Goal: Information Seeking & Learning: Learn about a topic

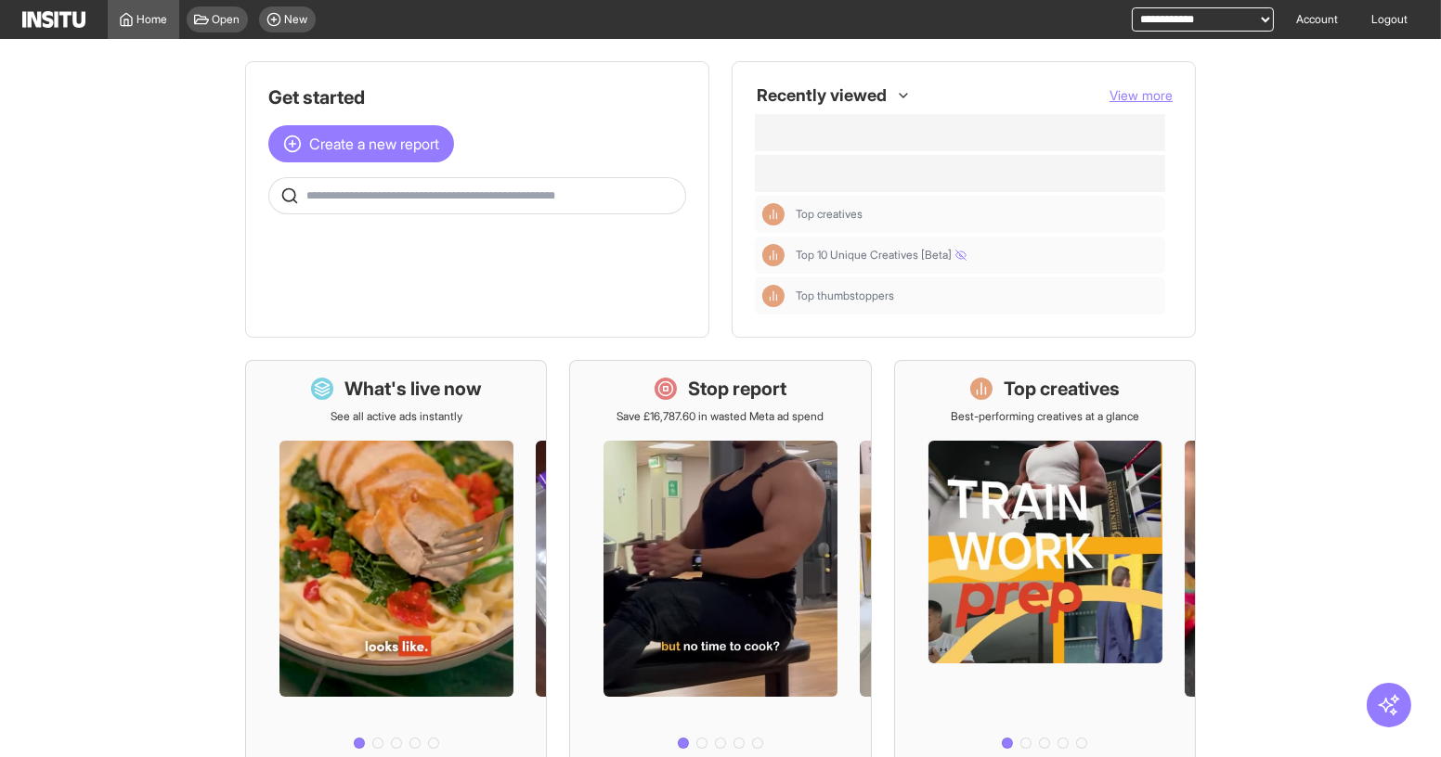
click at [287, 31] on div "New" at bounding box center [287, 19] width 57 height 26
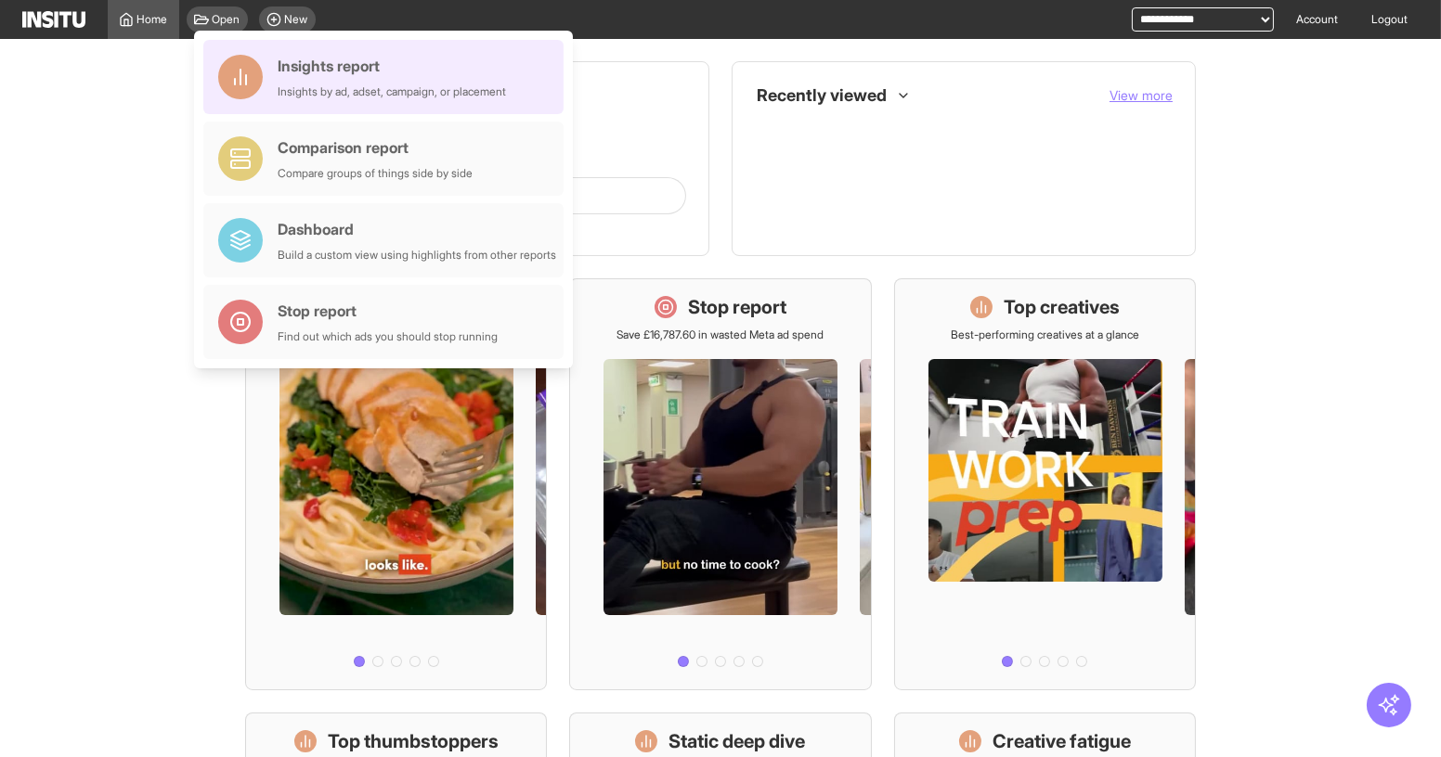
click at [318, 63] on div "Insights report" at bounding box center [392, 66] width 228 height 22
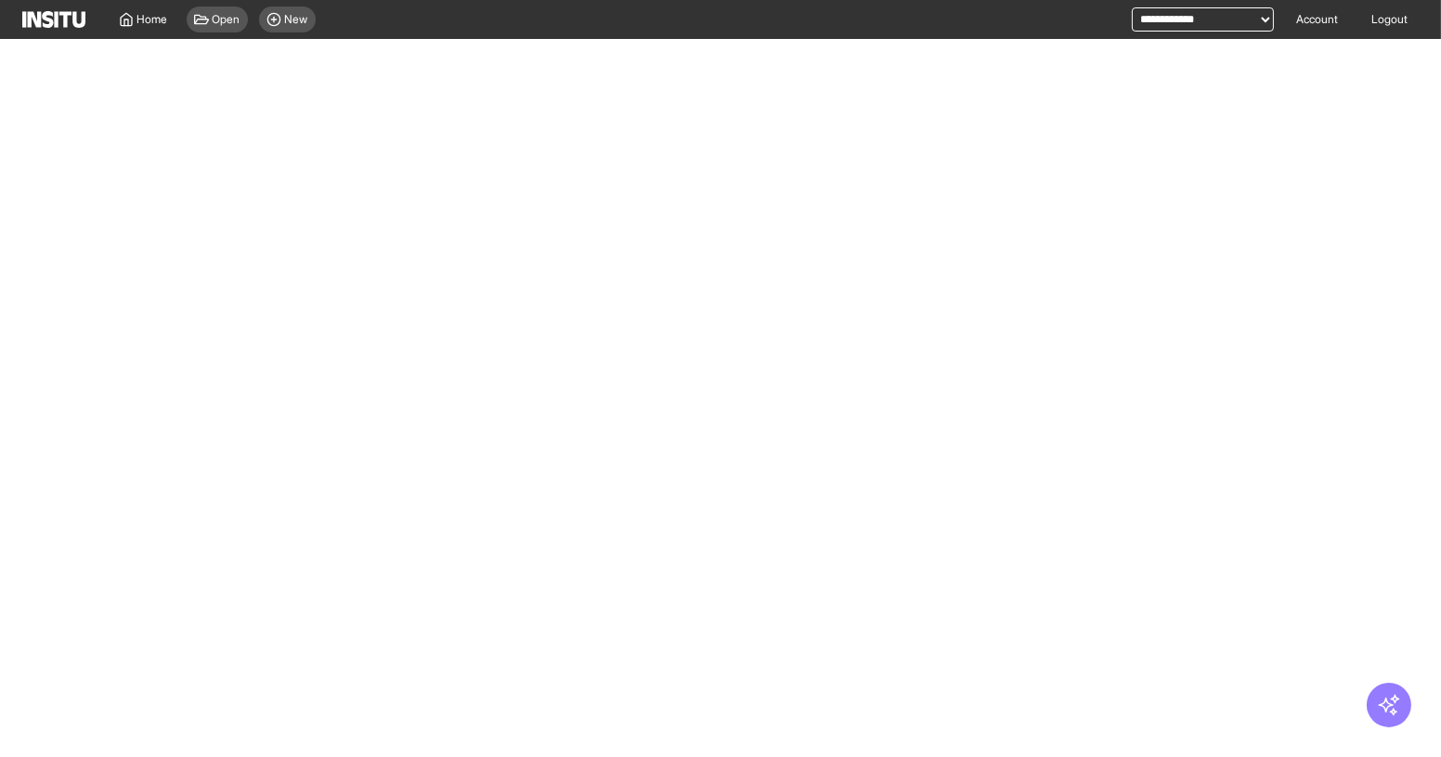
select select "**"
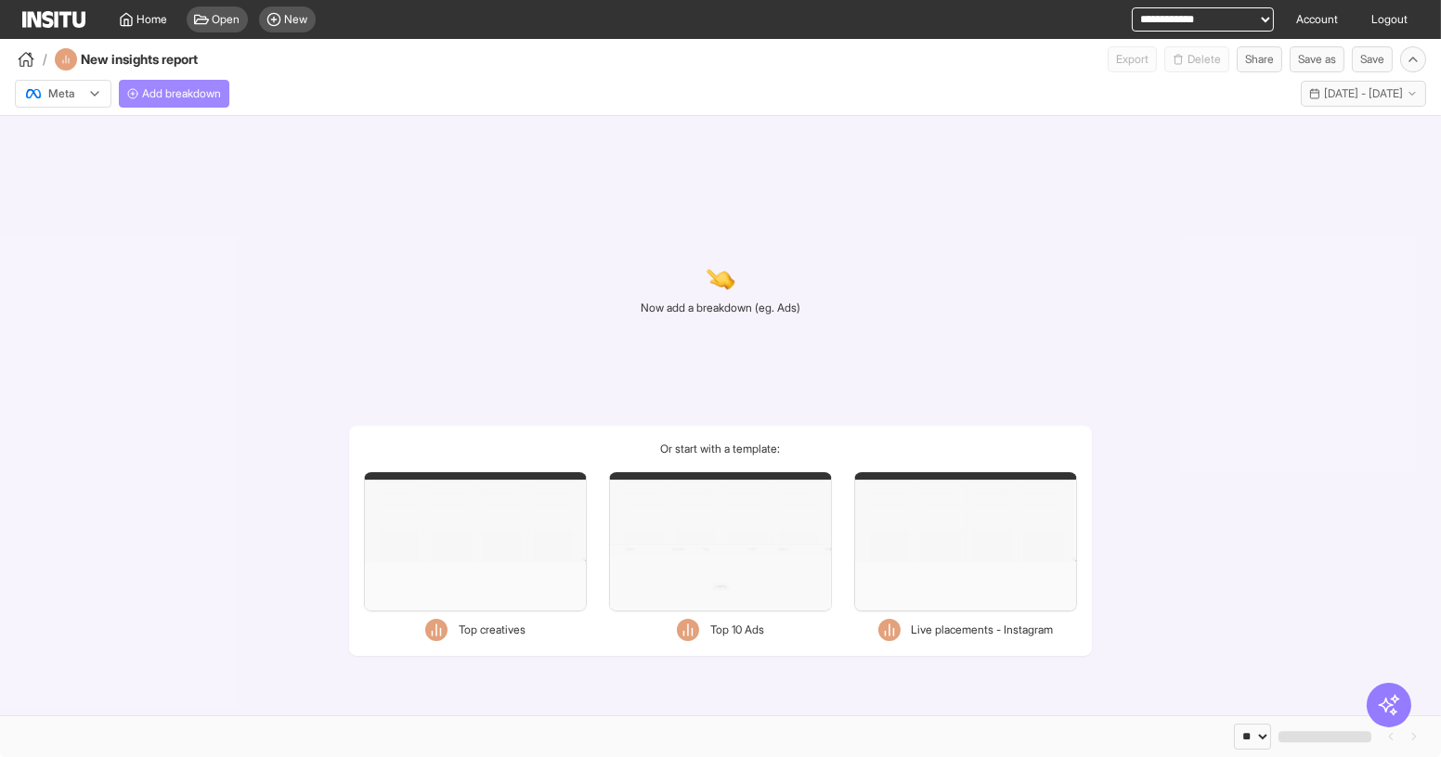
click at [169, 95] on span "Add breakdown" at bounding box center [181, 93] width 79 height 15
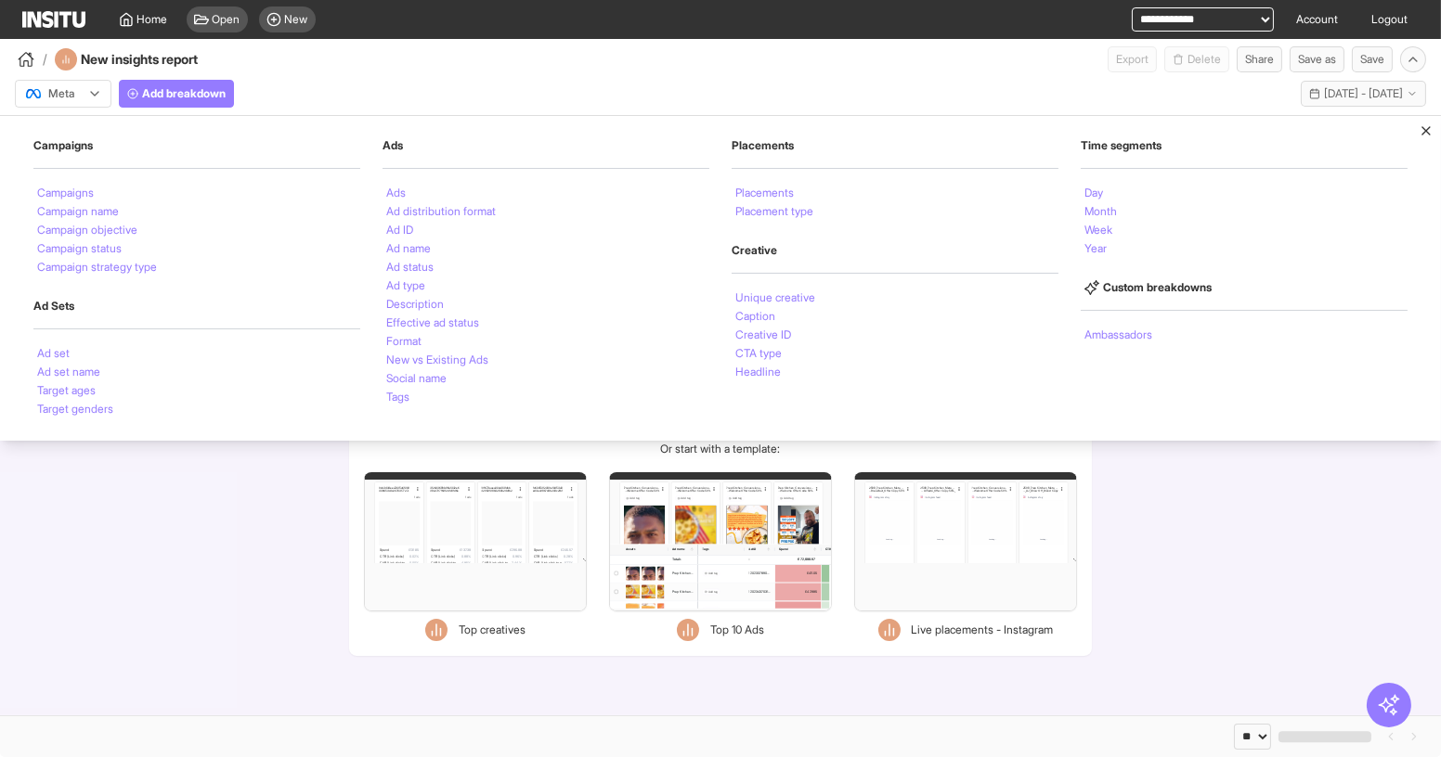
click at [336, 69] on div "/ New insights report Export Delete Share Save as Save" at bounding box center [720, 55] width 1441 height 33
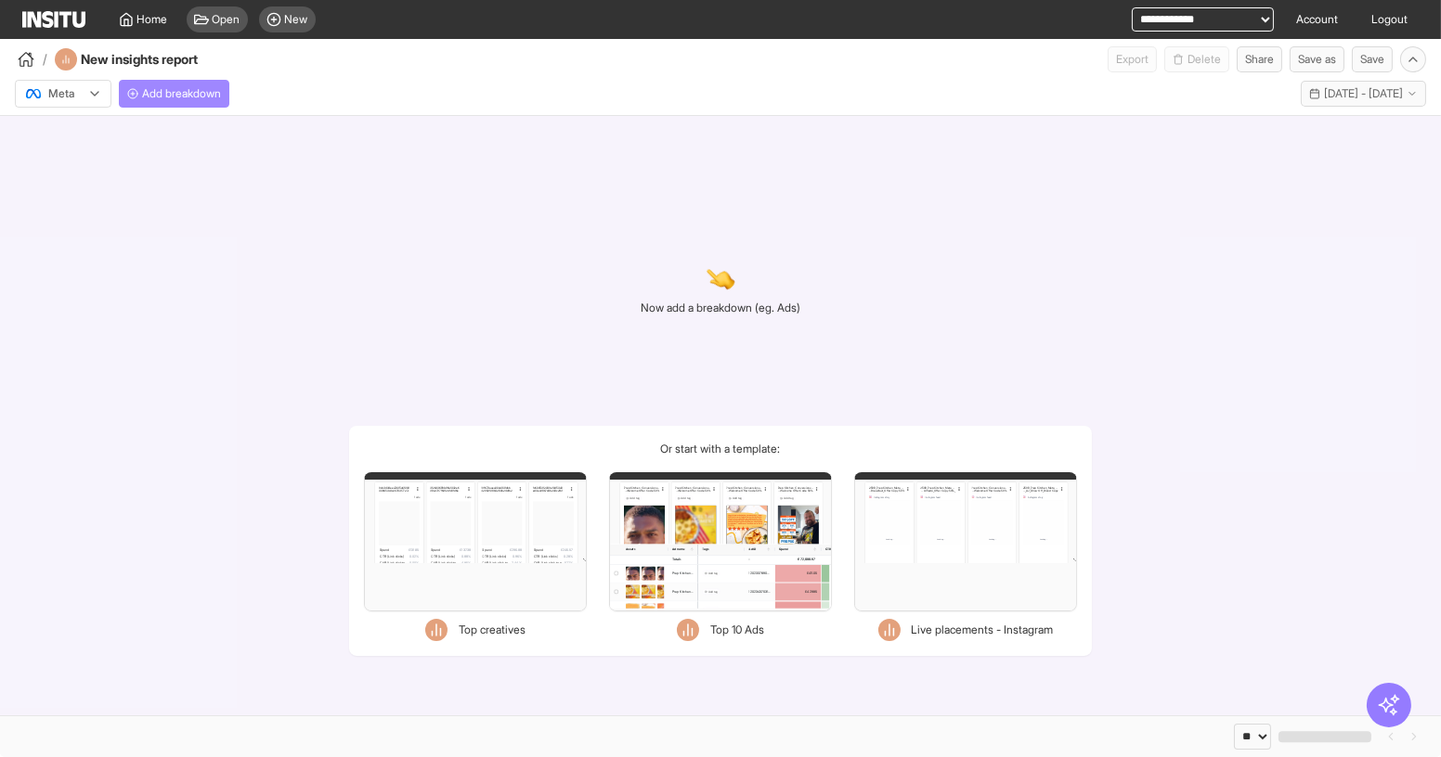
click at [161, 92] on span "Add breakdown" at bounding box center [181, 93] width 79 height 15
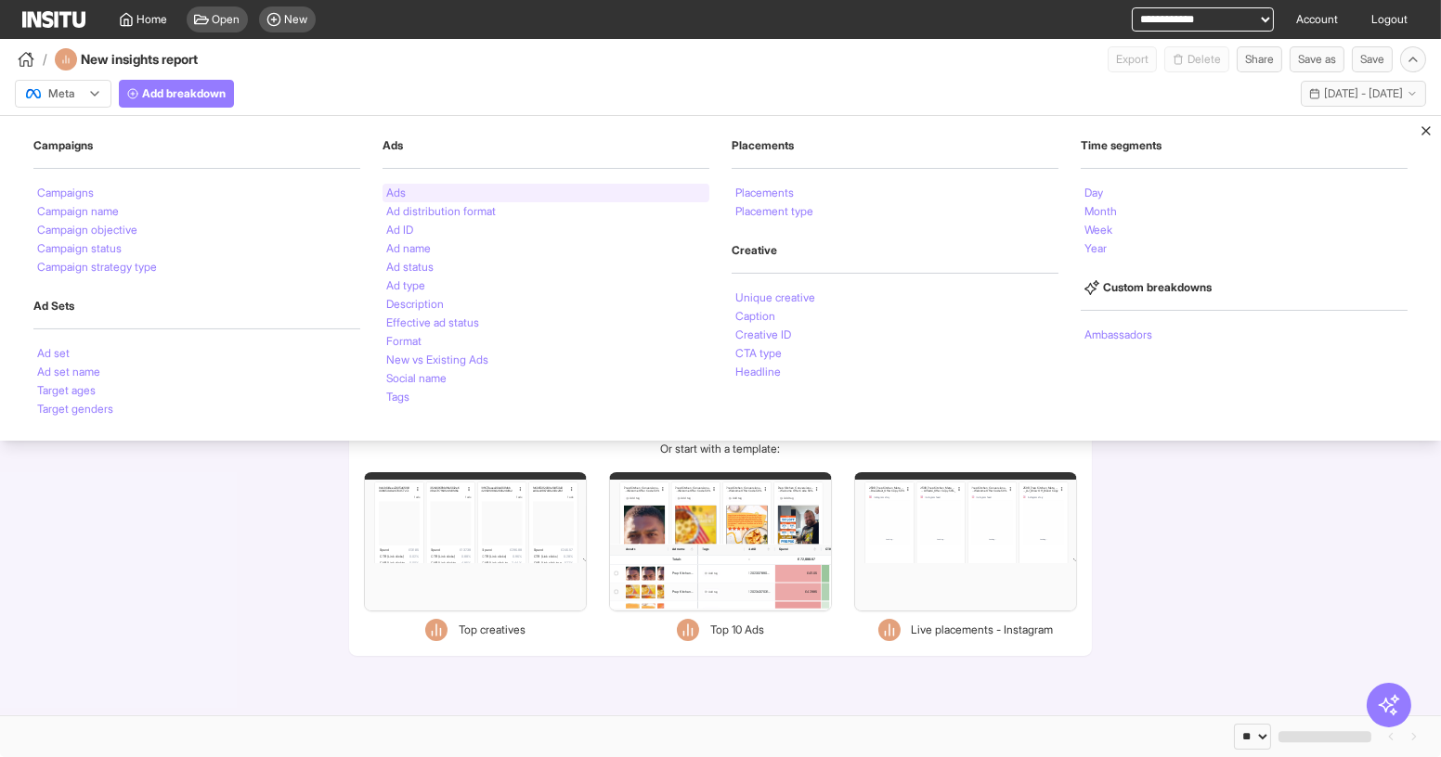
click at [418, 199] on div "Ads" at bounding box center [545, 193] width 327 height 19
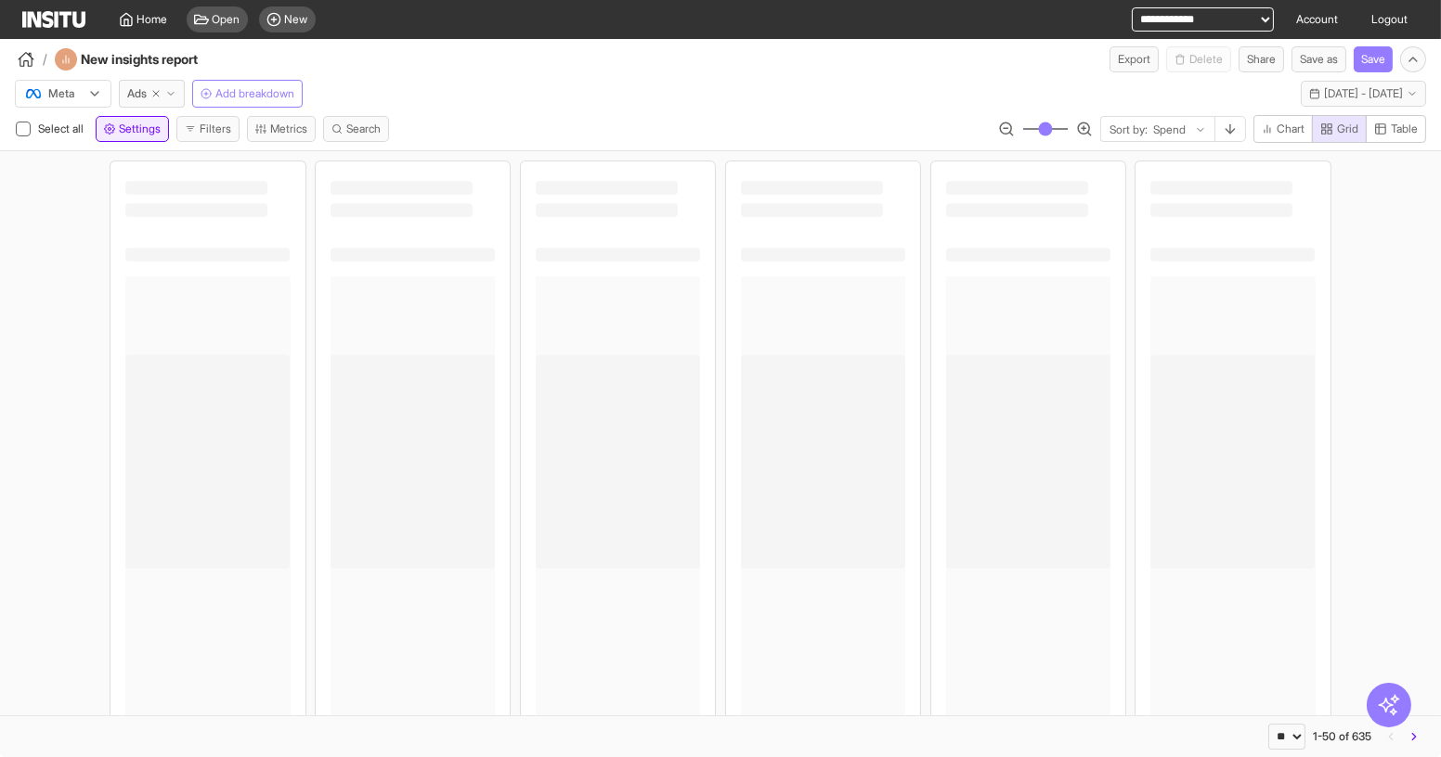
click at [137, 126] on span "Settings" at bounding box center [140, 129] width 42 height 15
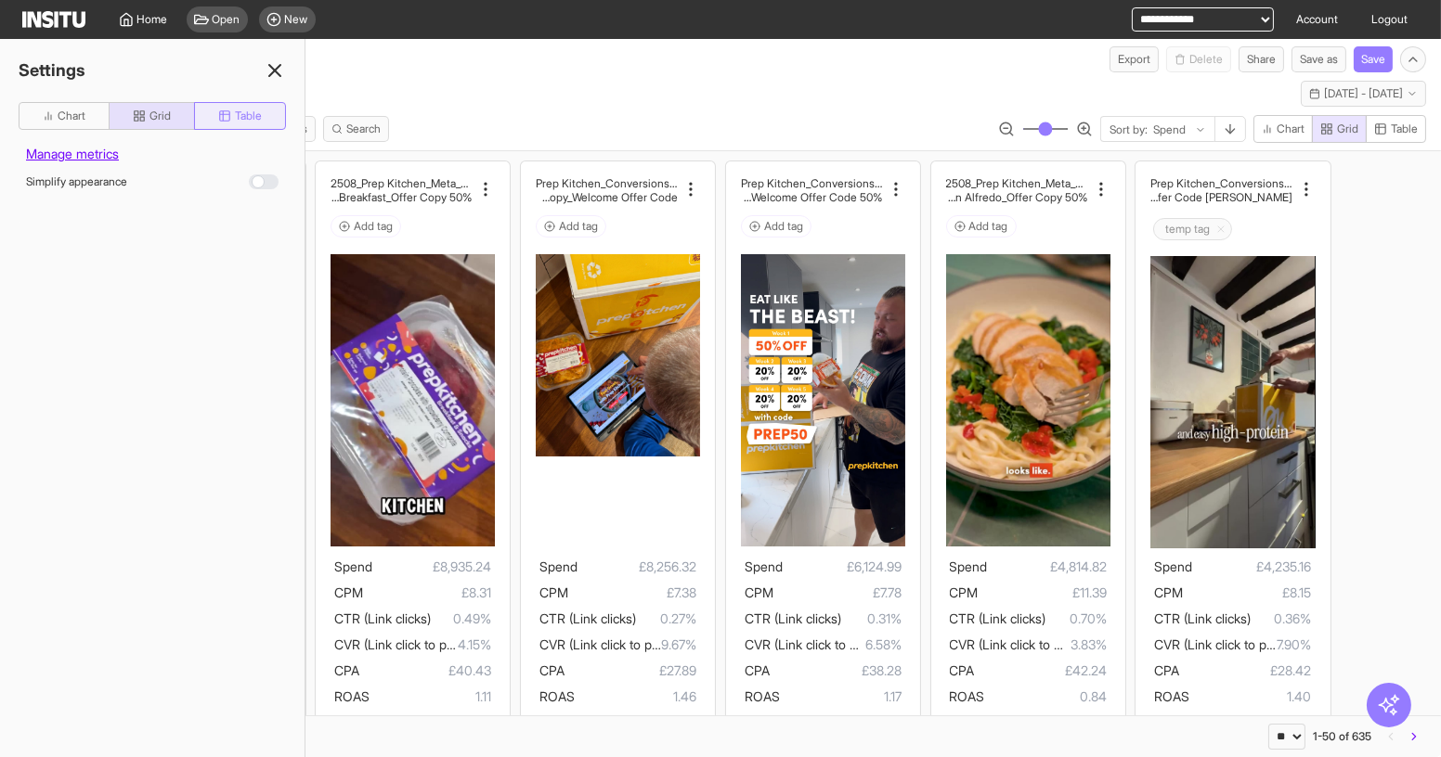
click at [265, 115] on button "Table" at bounding box center [240, 116] width 92 height 28
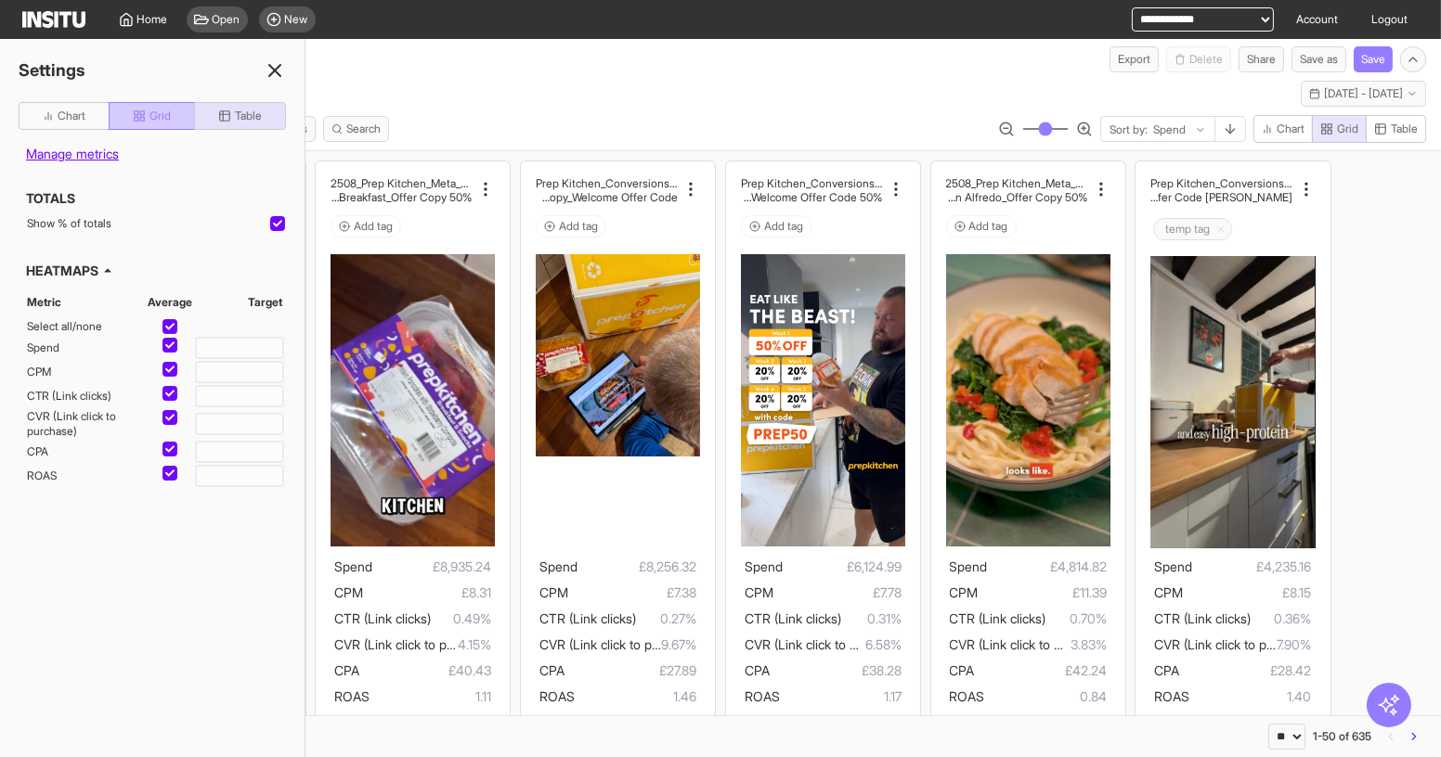
click at [158, 113] on span "Grid" at bounding box center [159, 116] width 21 height 15
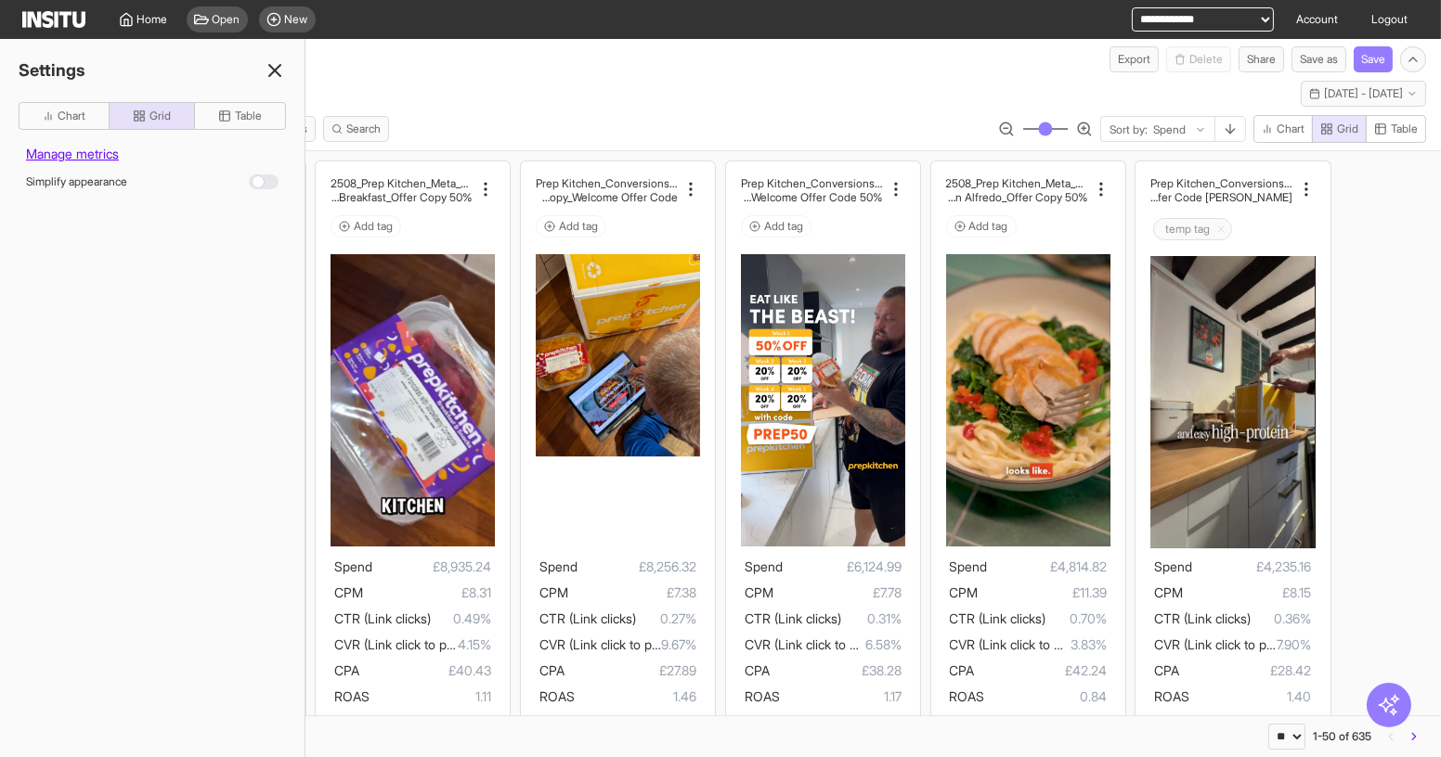
click at [266, 173] on div "Simplify appearance" at bounding box center [152, 182] width 267 height 22
click at [265, 178] on div at bounding box center [264, 181] width 30 height 15
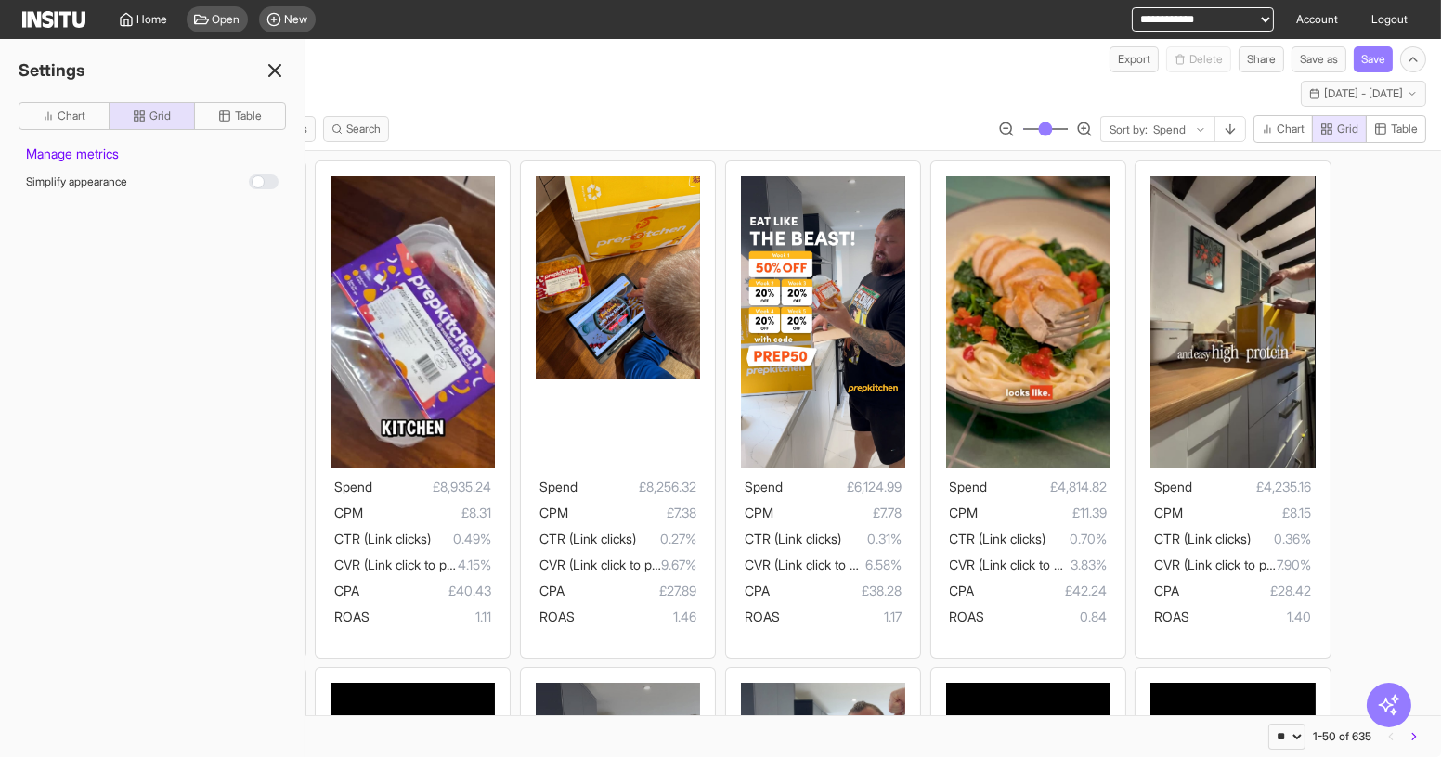
click at [263, 178] on div at bounding box center [264, 181] width 30 height 15
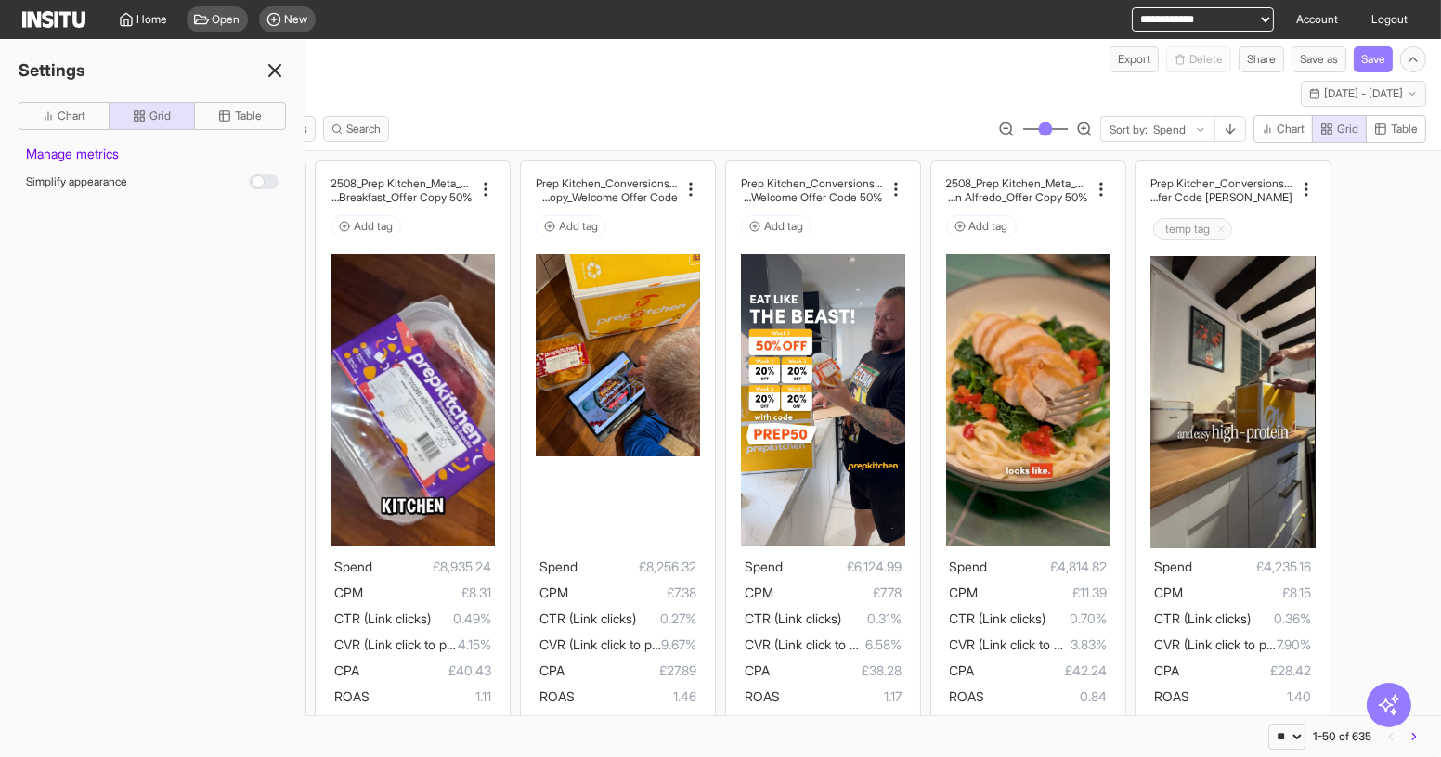
click at [278, 71] on icon at bounding box center [275, 70] width 22 height 22
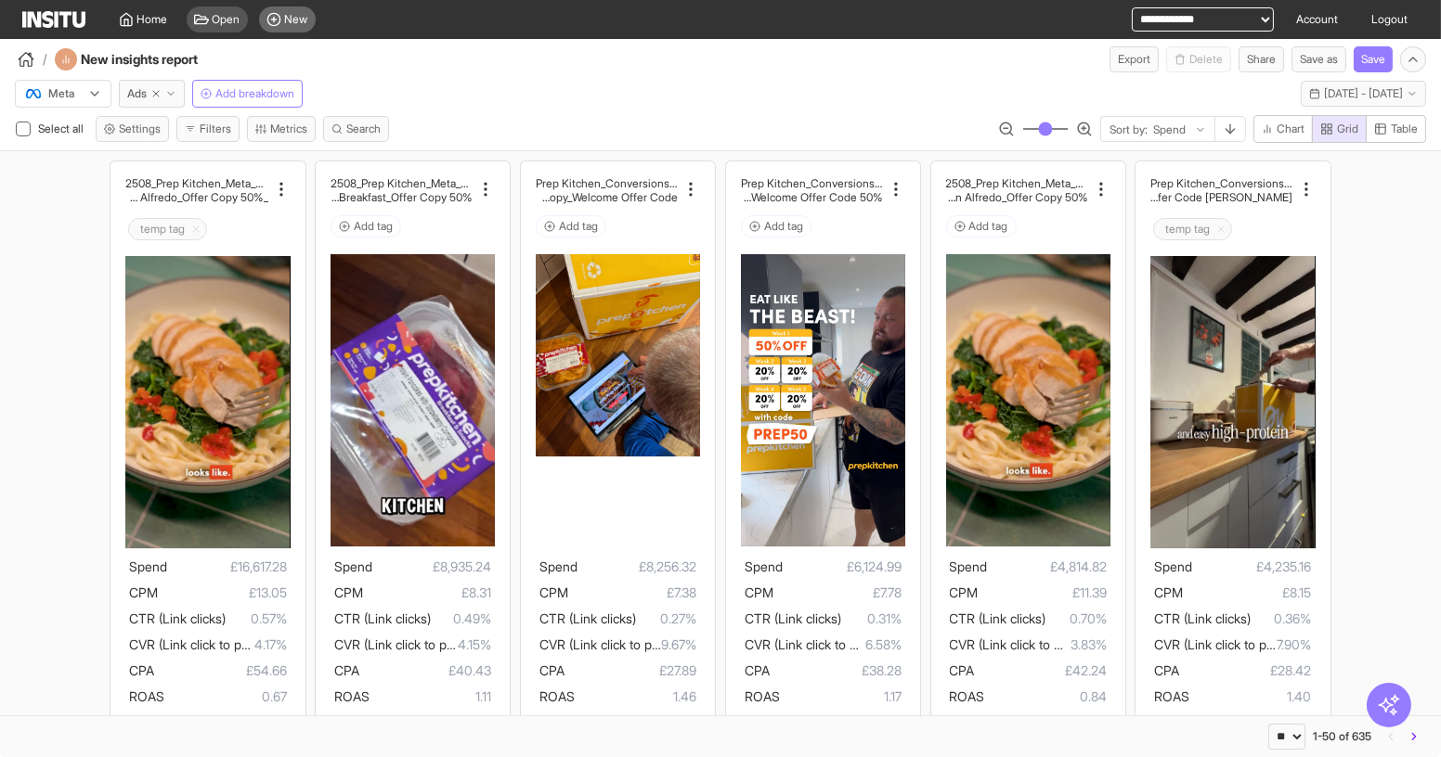
click at [293, 19] on span "New" at bounding box center [296, 19] width 23 height 15
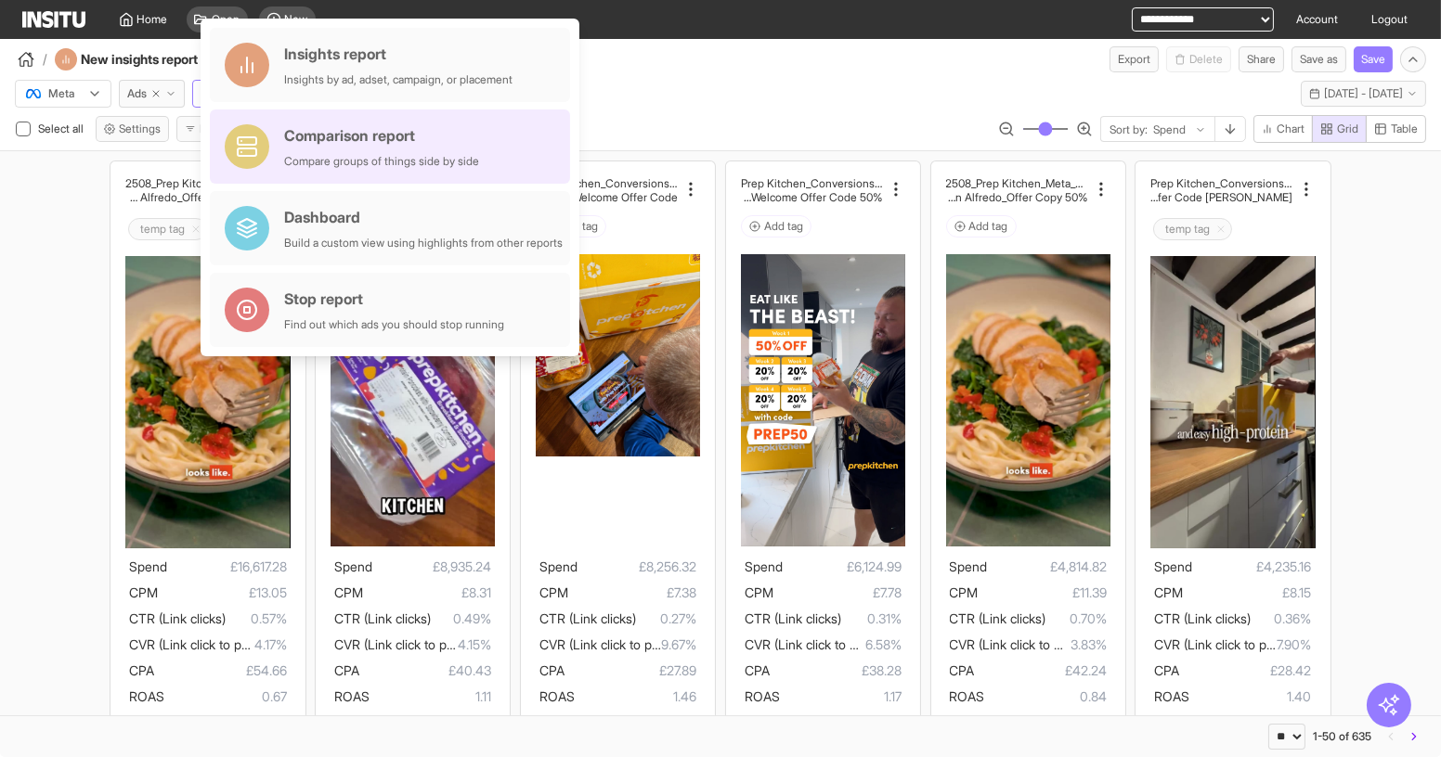
click at [399, 129] on div "Comparison report" at bounding box center [381, 135] width 195 height 22
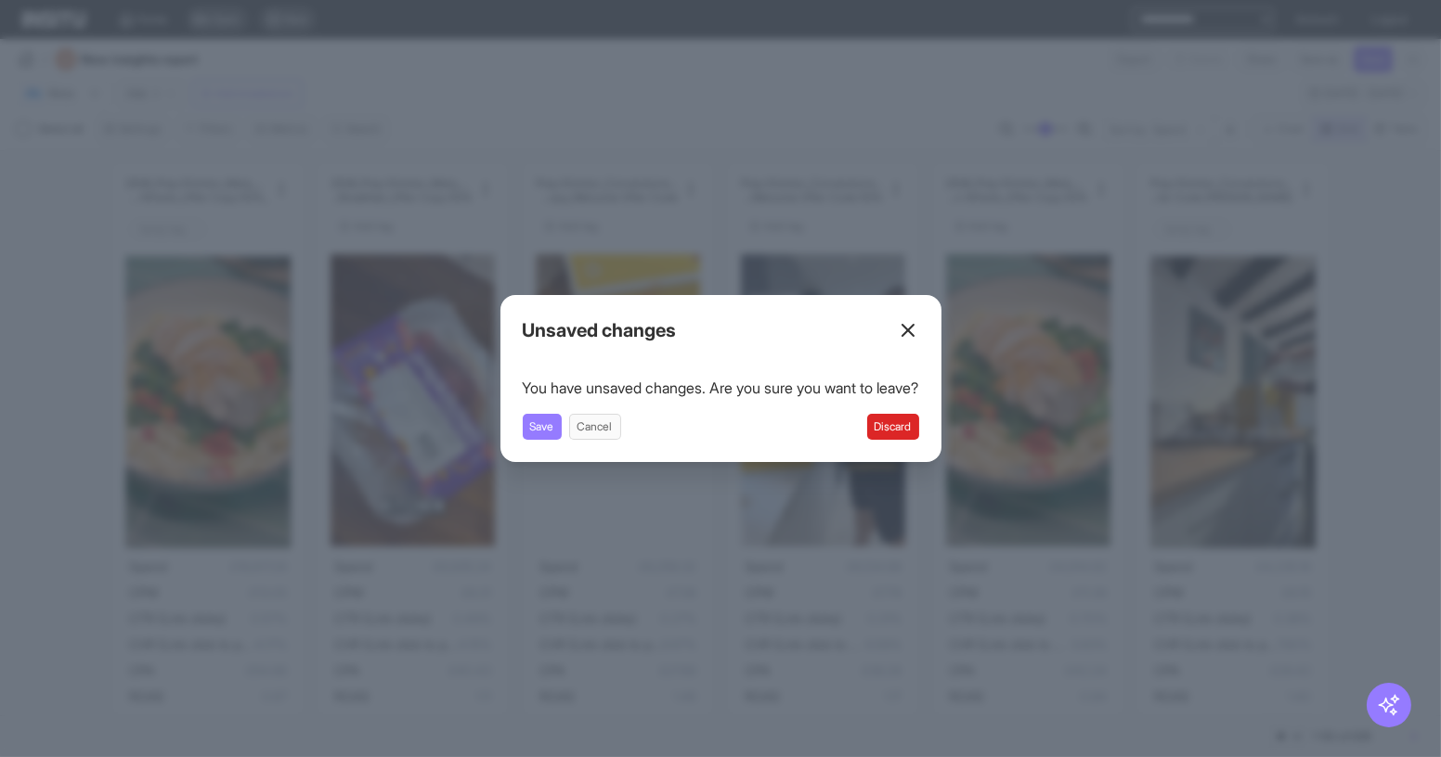
click at [897, 414] on button "Discard" at bounding box center [893, 427] width 52 height 26
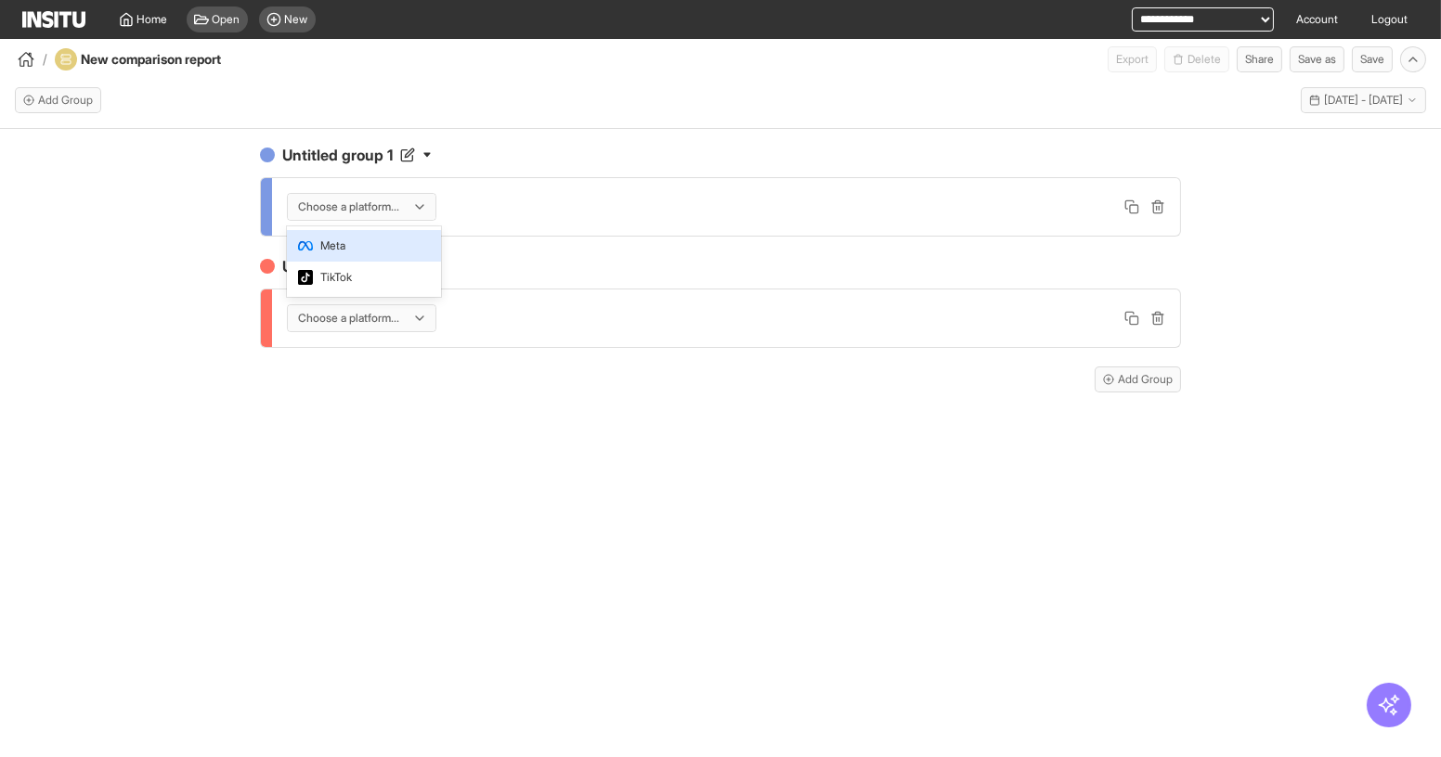
click at [365, 204] on div at bounding box center [348, 207] width 105 height 19
click at [374, 246] on span "Meta" at bounding box center [363, 246] width 131 height 17
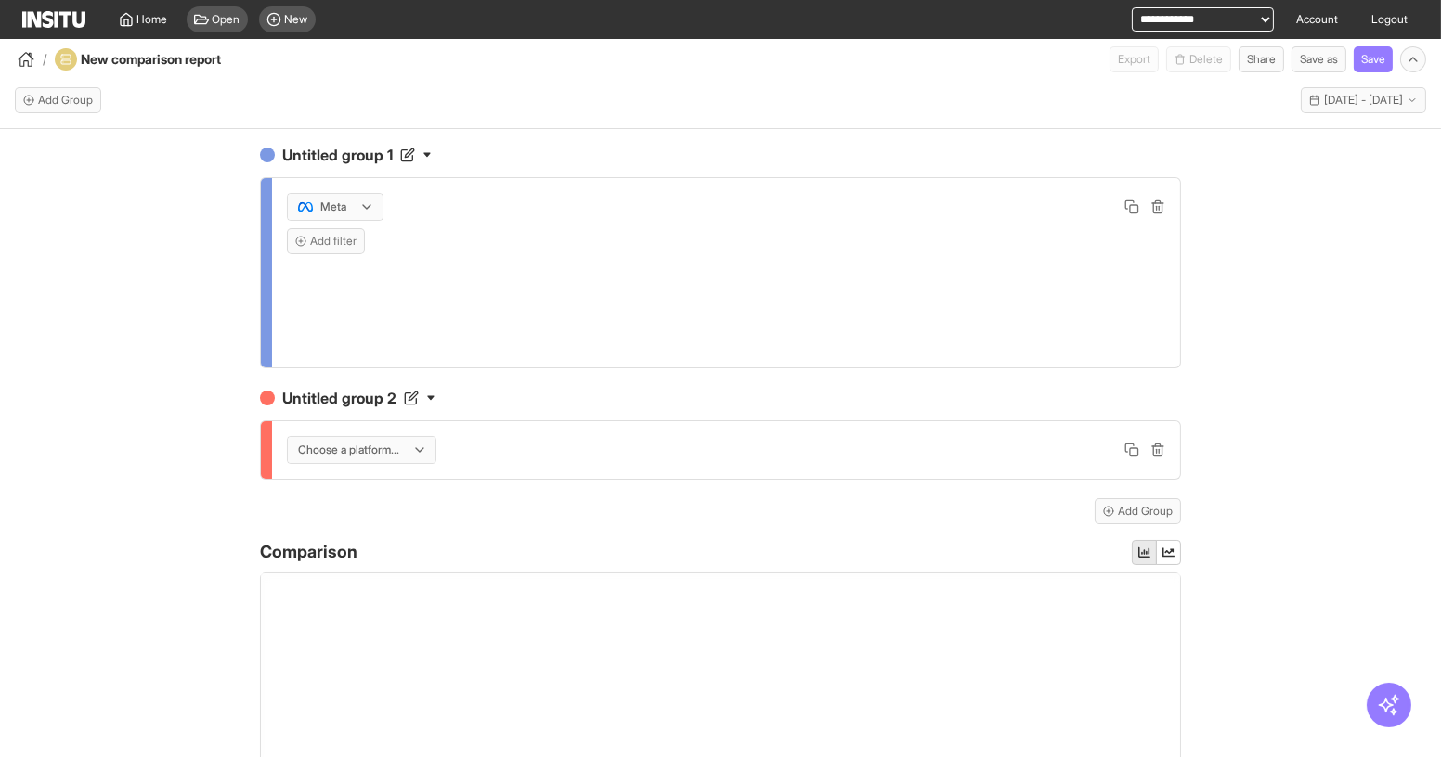
click at [381, 450] on div at bounding box center [348, 450] width 105 height 19
click at [401, 487] on span "Meta" at bounding box center [356, 487] width 131 height 17
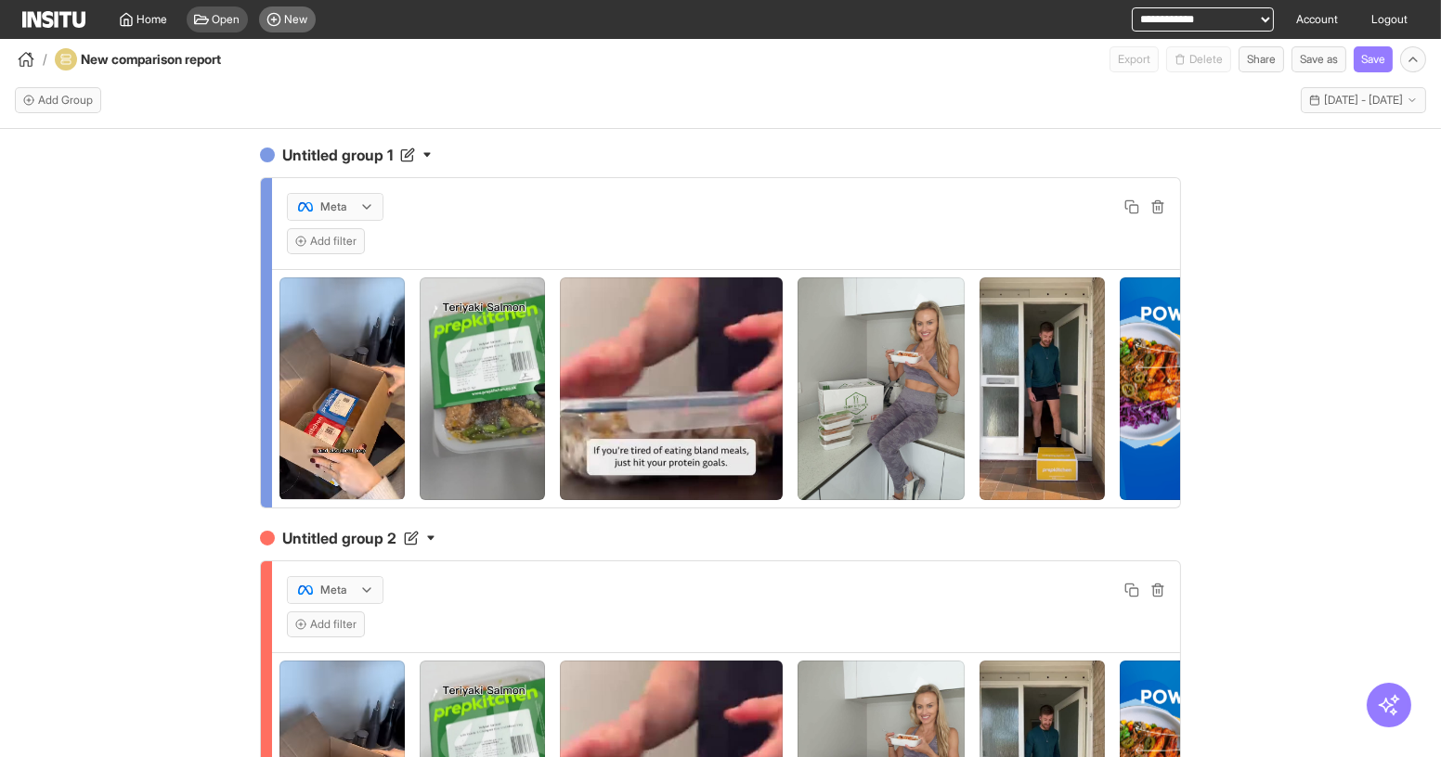
click at [287, 24] on span "New" at bounding box center [296, 19] width 23 height 15
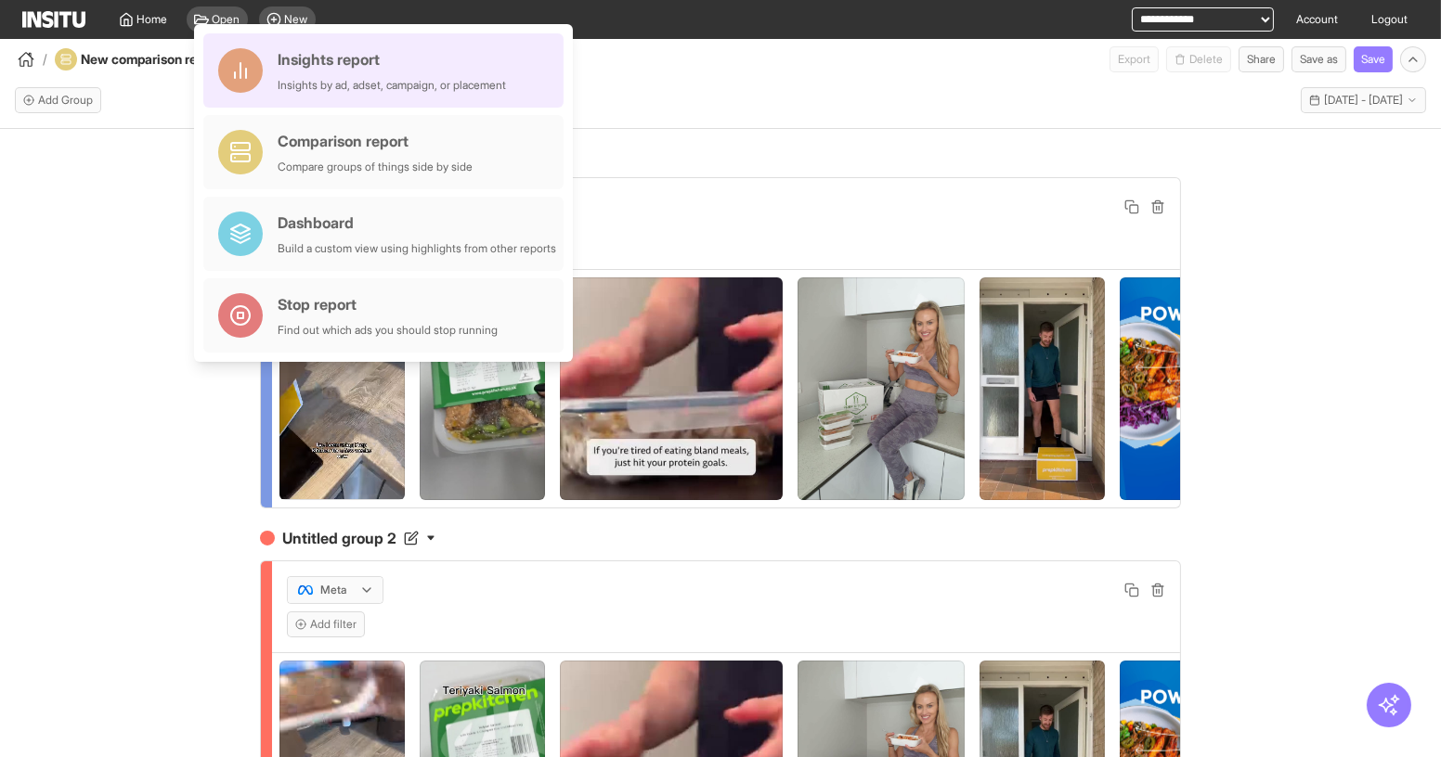
click at [342, 83] on div "Insights by ad, adset, campaign, or placement" at bounding box center [392, 85] width 228 height 15
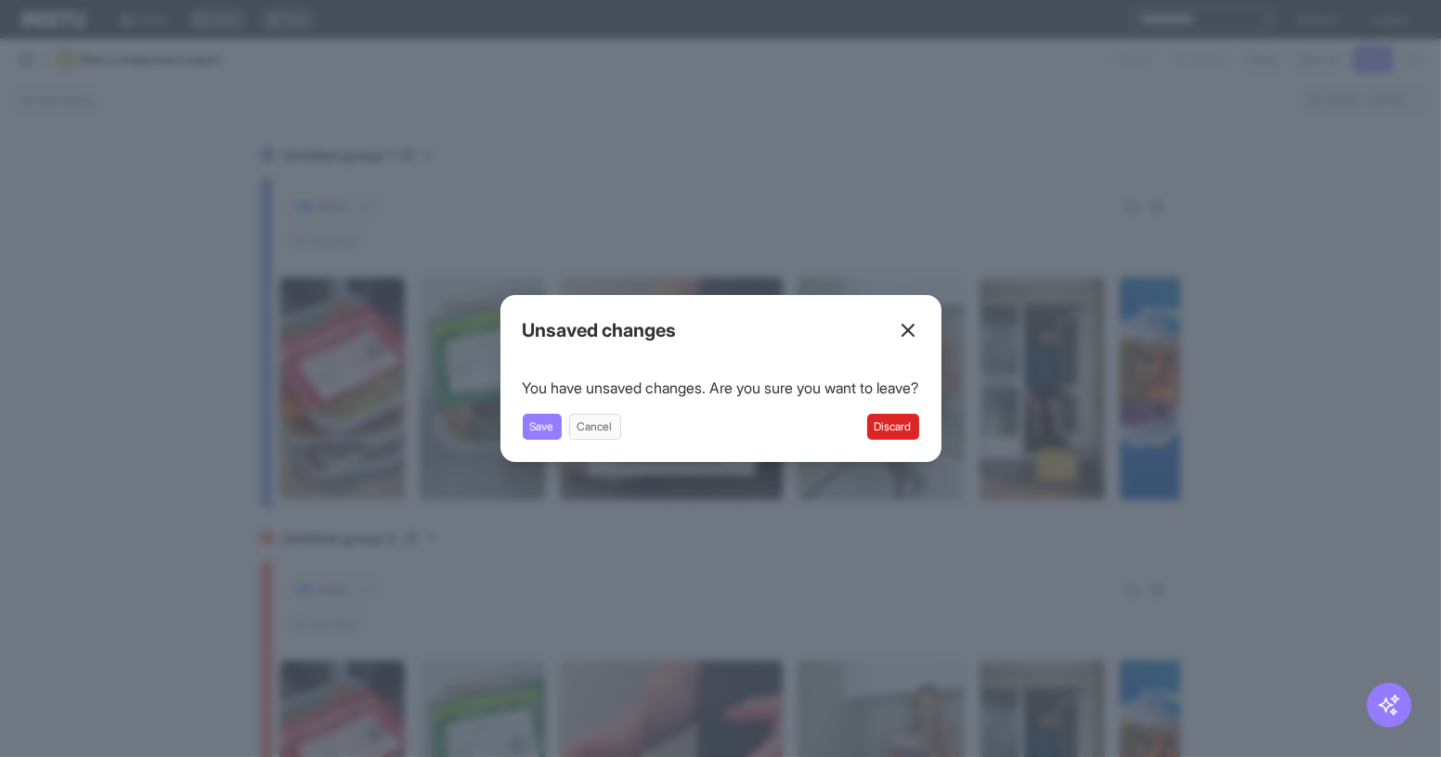
click at [919, 426] on button "Discard" at bounding box center [893, 427] width 52 height 26
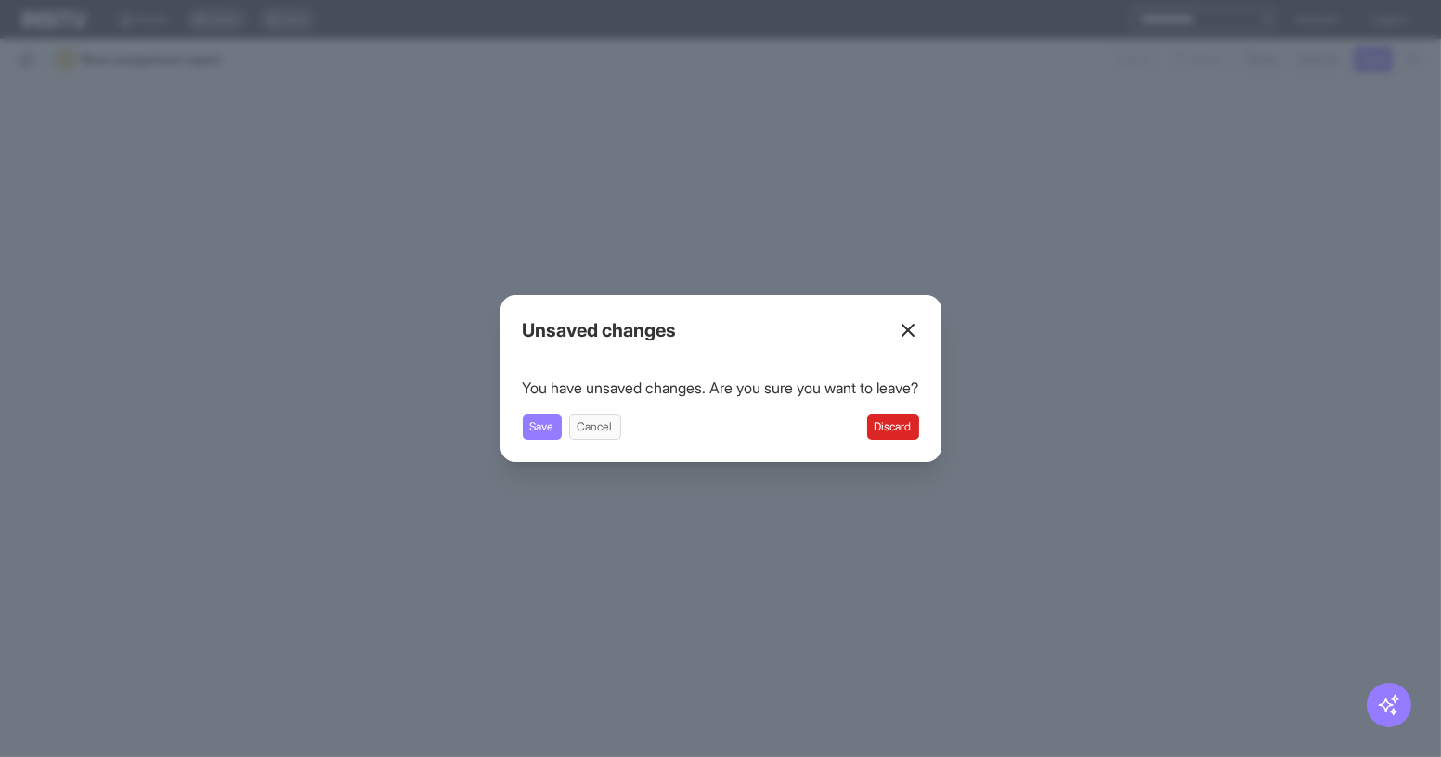
click at [897, 427] on button "Discard" at bounding box center [893, 427] width 52 height 26
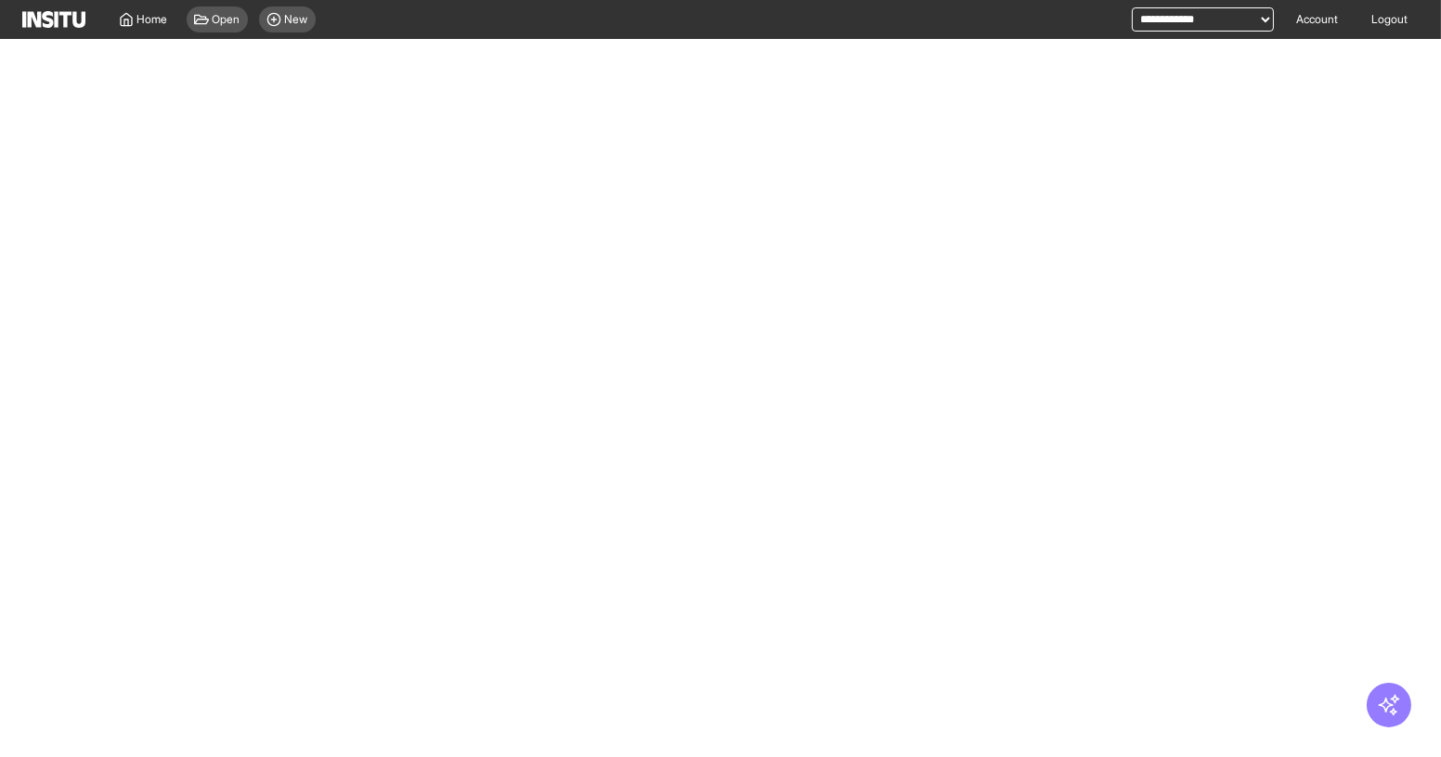
select select "**"
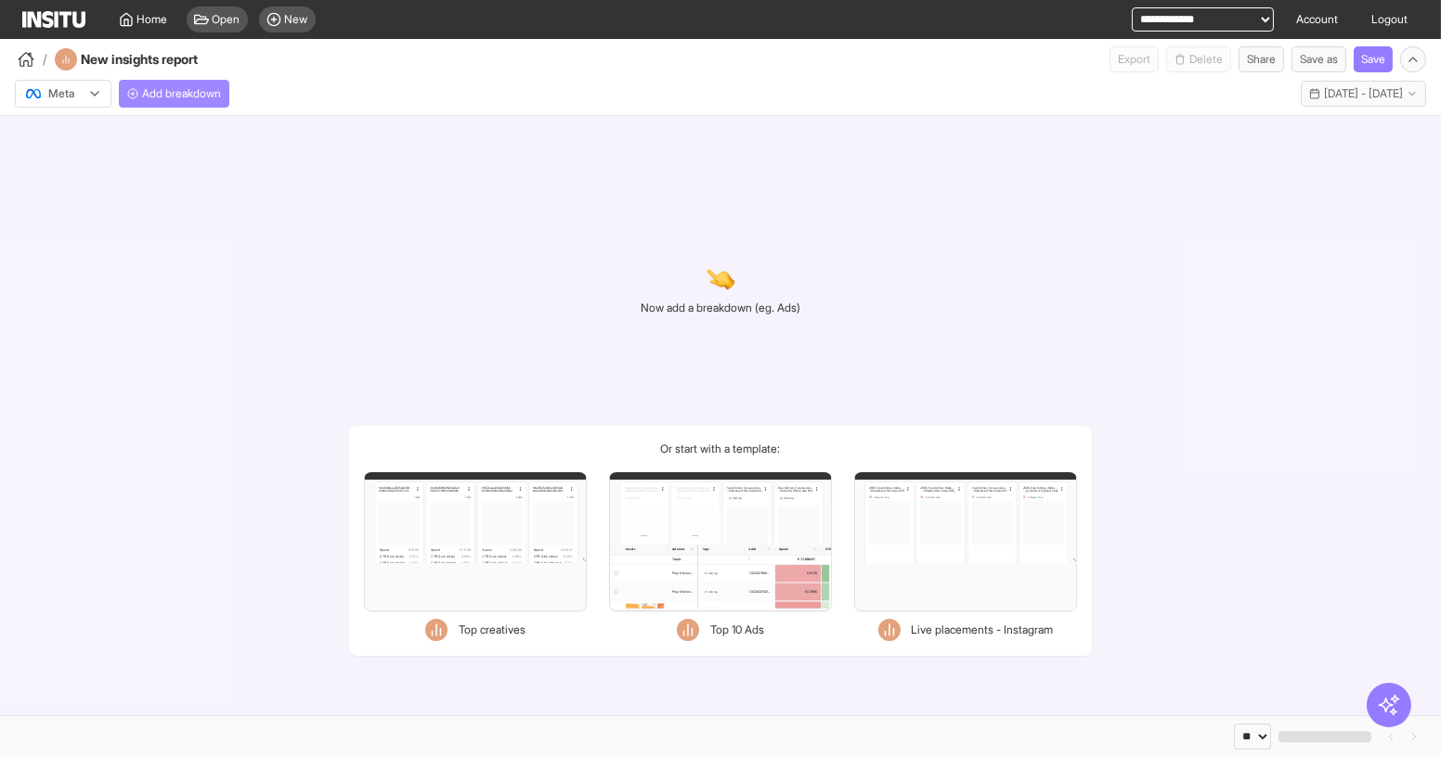
click at [194, 91] on span "Add breakdown" at bounding box center [181, 93] width 79 height 15
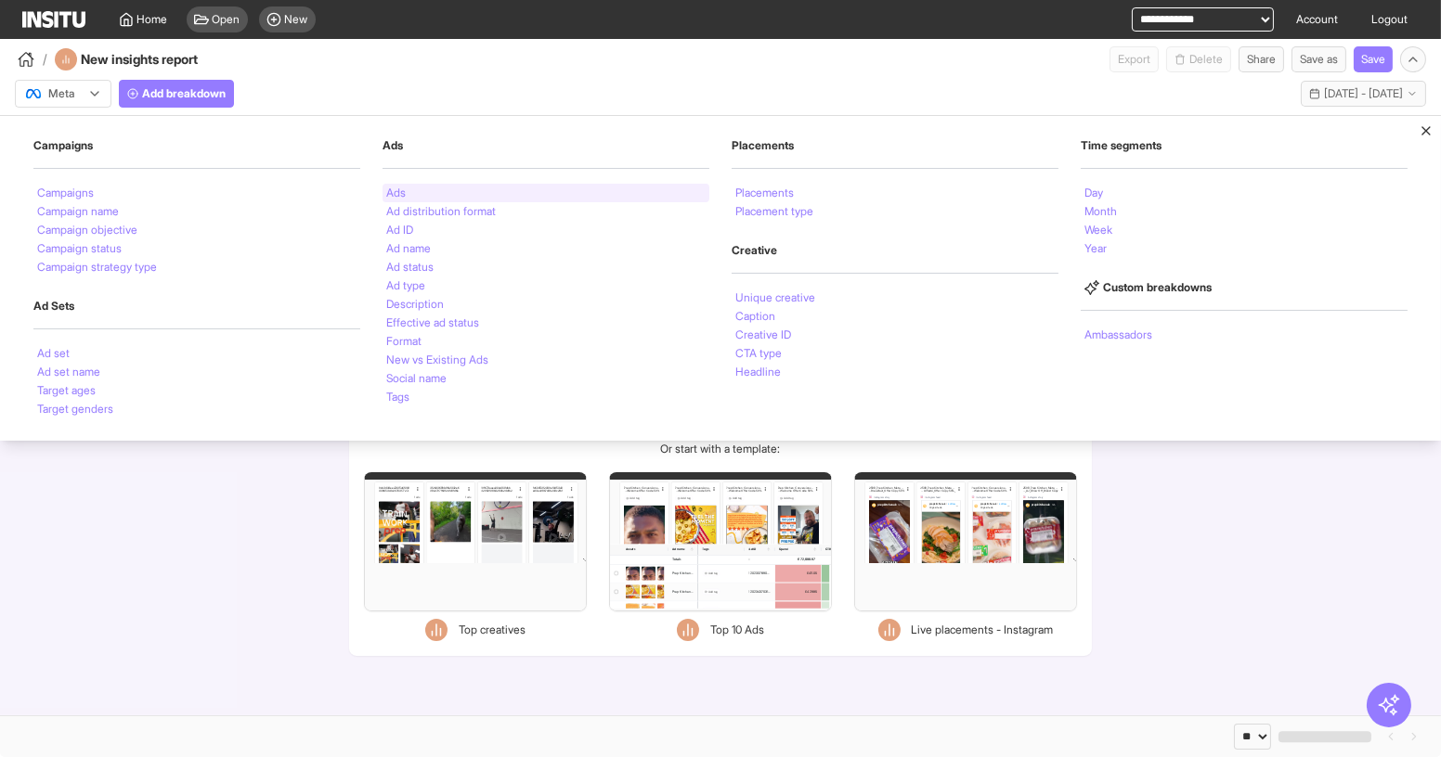
click at [420, 199] on div "Ads" at bounding box center [545, 193] width 327 height 19
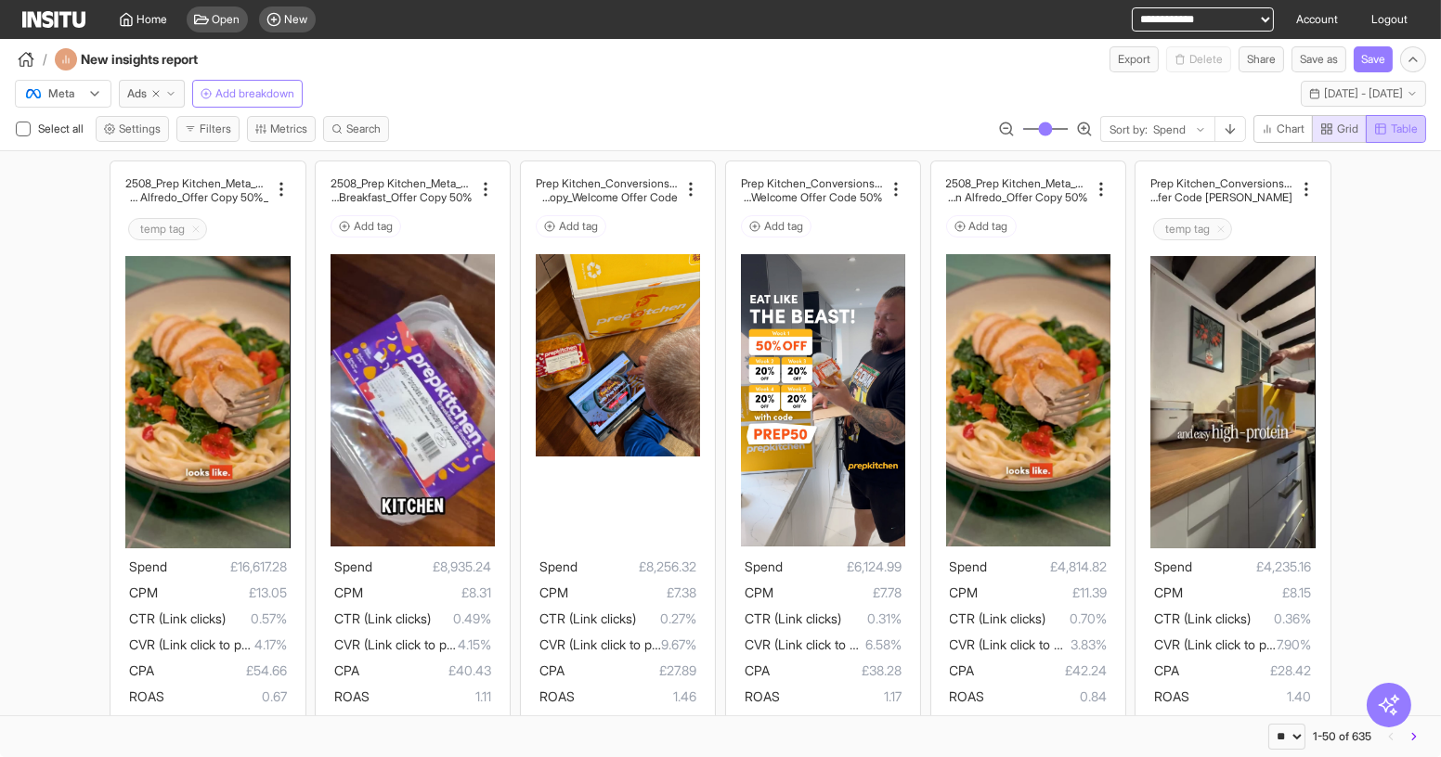
click at [1388, 129] on span "Table" at bounding box center [1396, 129] width 44 height 15
click at [1346, 125] on span "Grid" at bounding box center [1347, 129] width 21 height 15
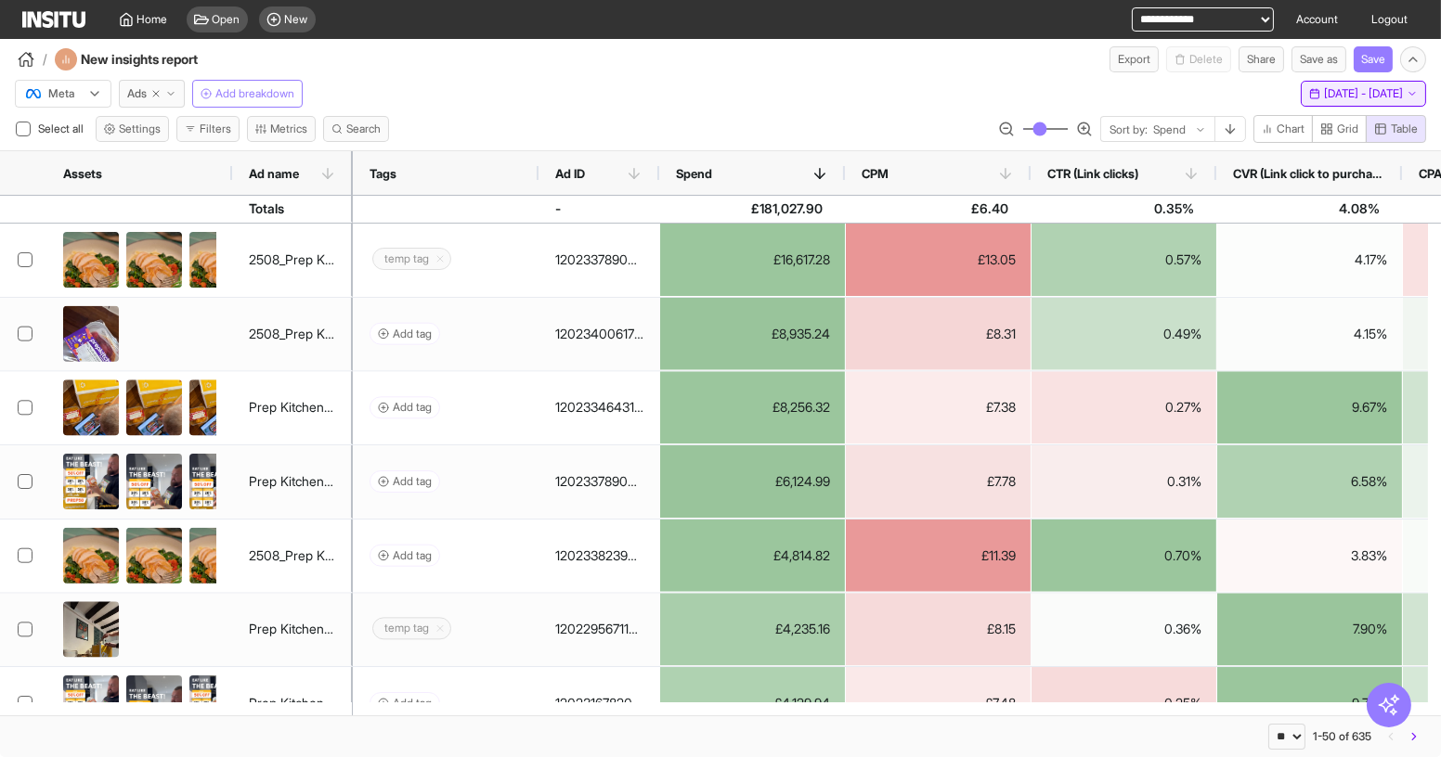
click at [1351, 95] on span "[DATE] - [DATE]" at bounding box center [1363, 93] width 79 height 15
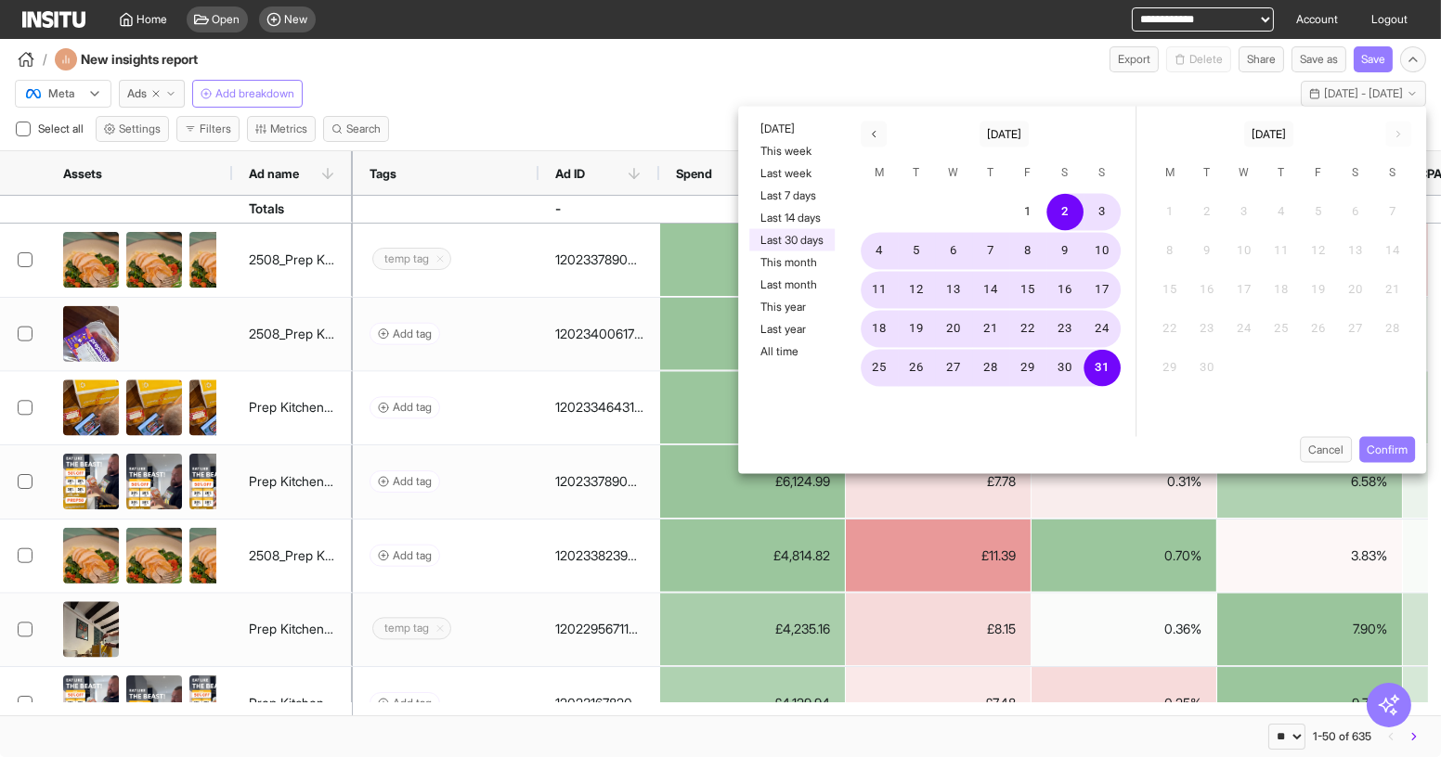
click at [642, 86] on div "Meta Ads Add breakdown Last 30 days - [DATE] - [DATE] [DATE] - [DATE]" at bounding box center [720, 89] width 1441 height 35
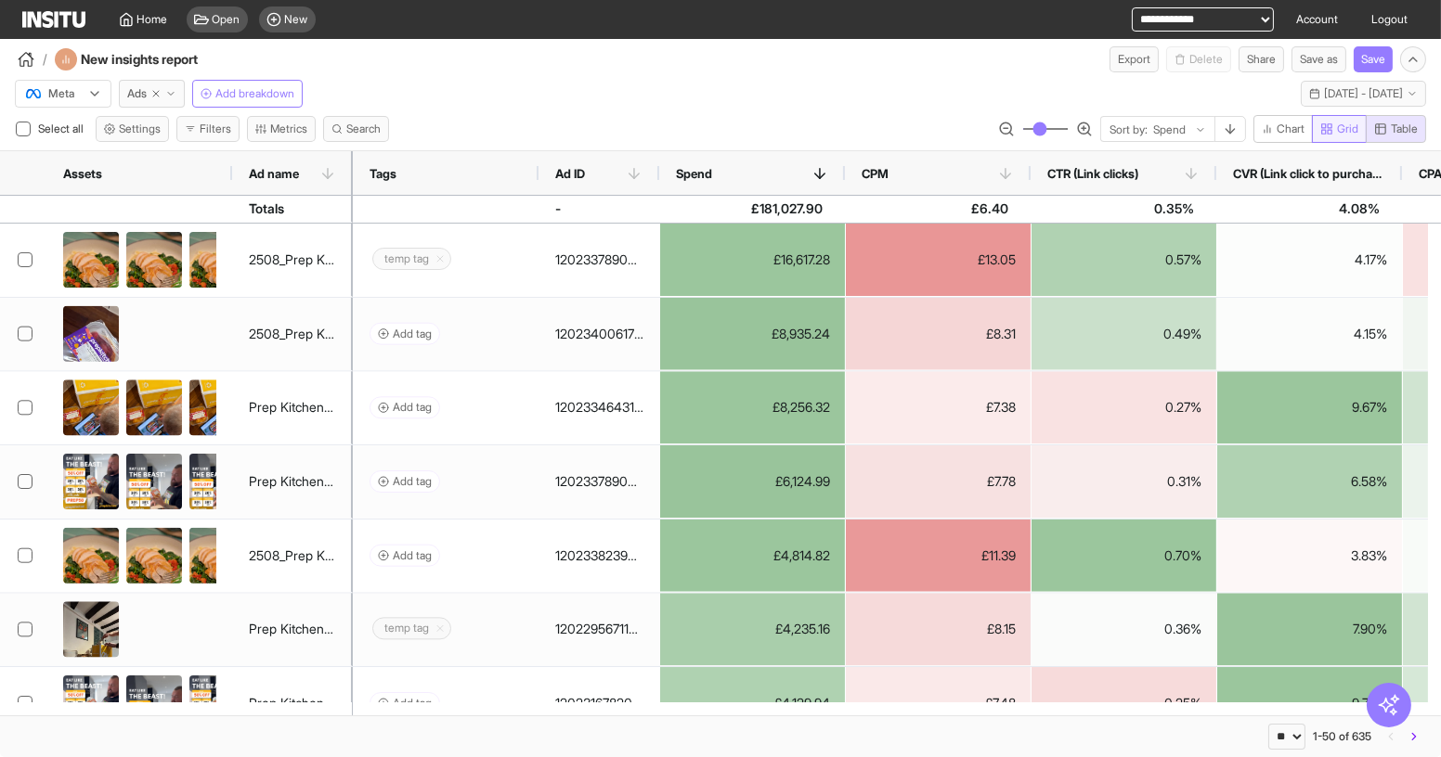
click at [1343, 136] on button "Grid" at bounding box center [1339, 129] width 55 height 28
click at [1394, 134] on span "Table" at bounding box center [1403, 129] width 27 height 15
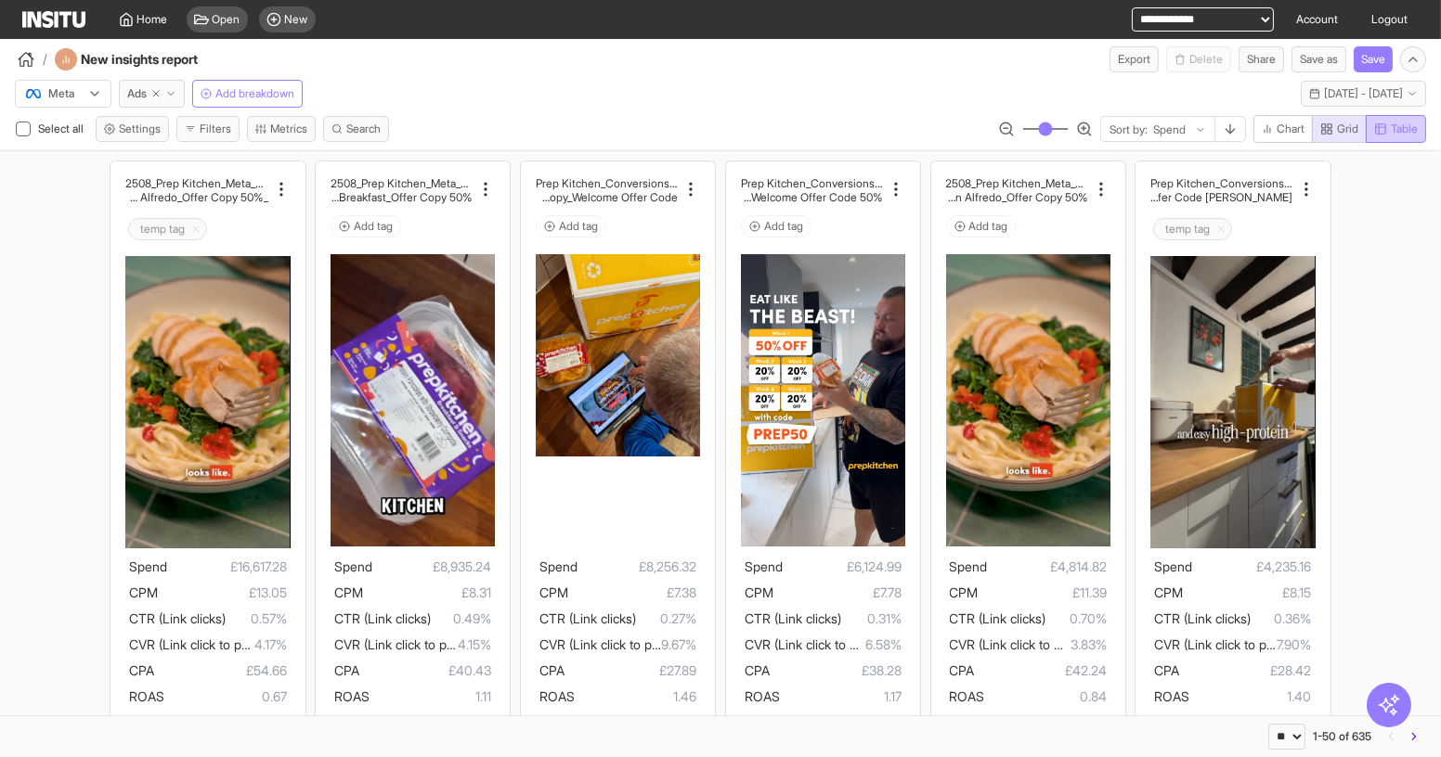
click at [1390, 128] on span "Table" at bounding box center [1403, 129] width 27 height 15
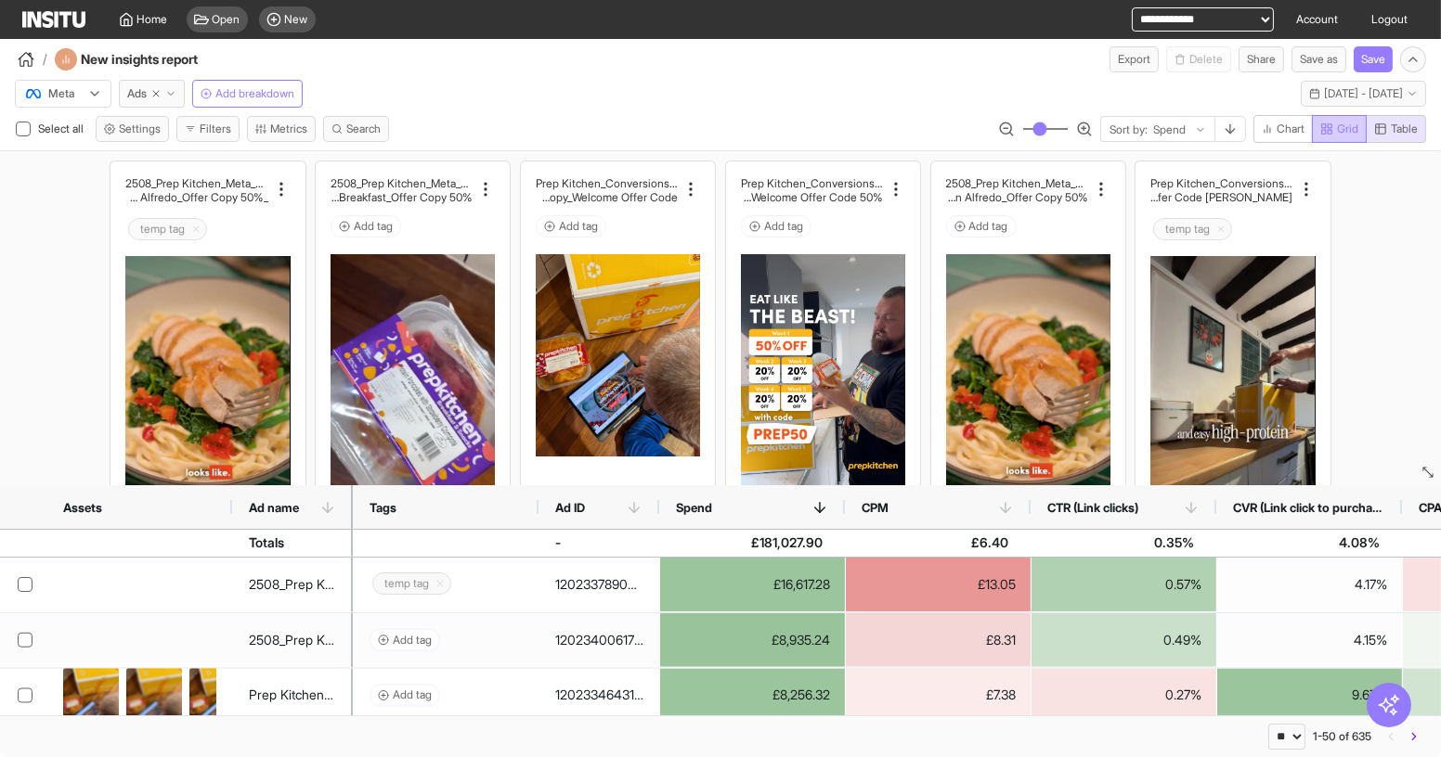
click at [1337, 132] on span "Grid" at bounding box center [1347, 129] width 21 height 15
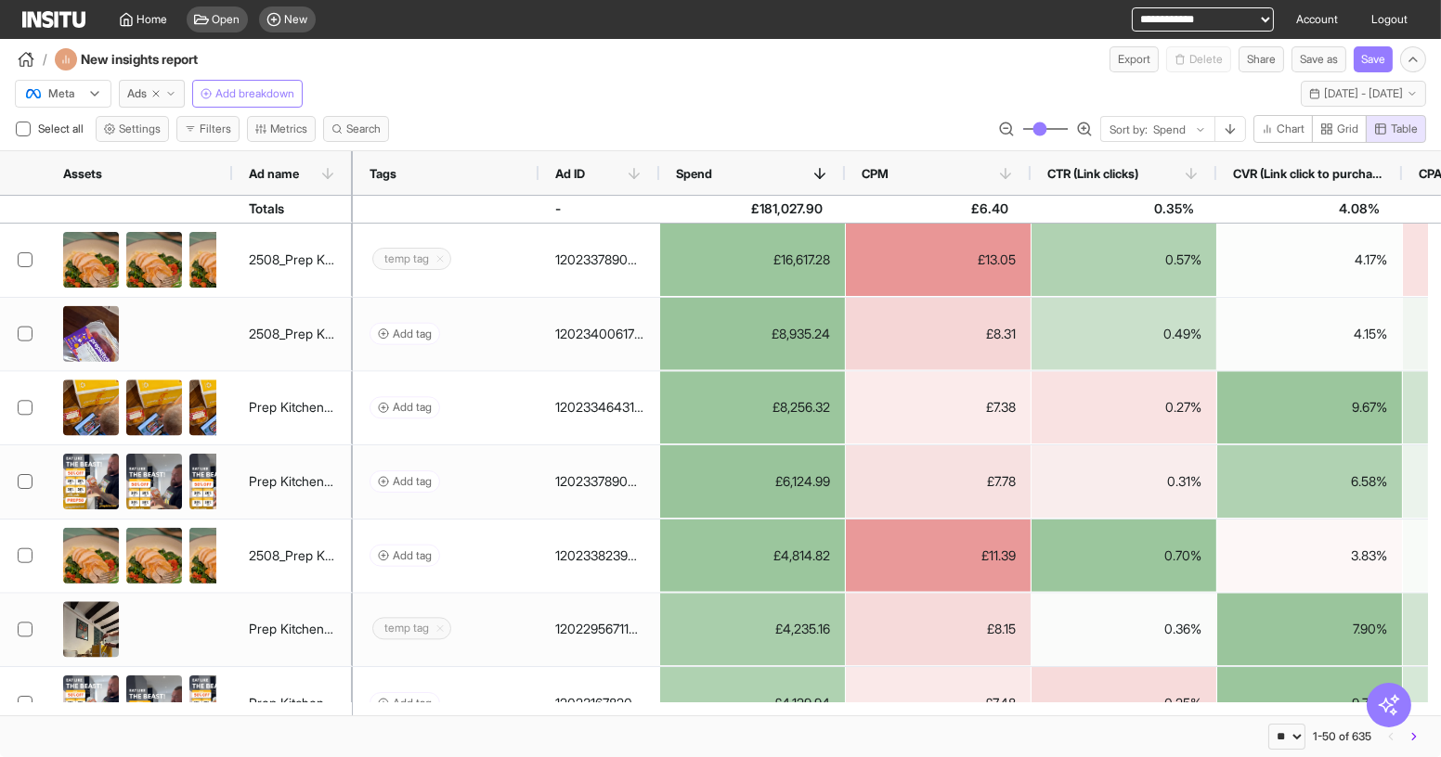
click at [1014, 98] on div "Meta Ads Add breakdown Last 30 days - [DATE] - [DATE] [DATE] - [DATE]" at bounding box center [720, 89] width 1441 height 35
click at [124, 22] on polyline at bounding box center [126, 22] width 4 height 6
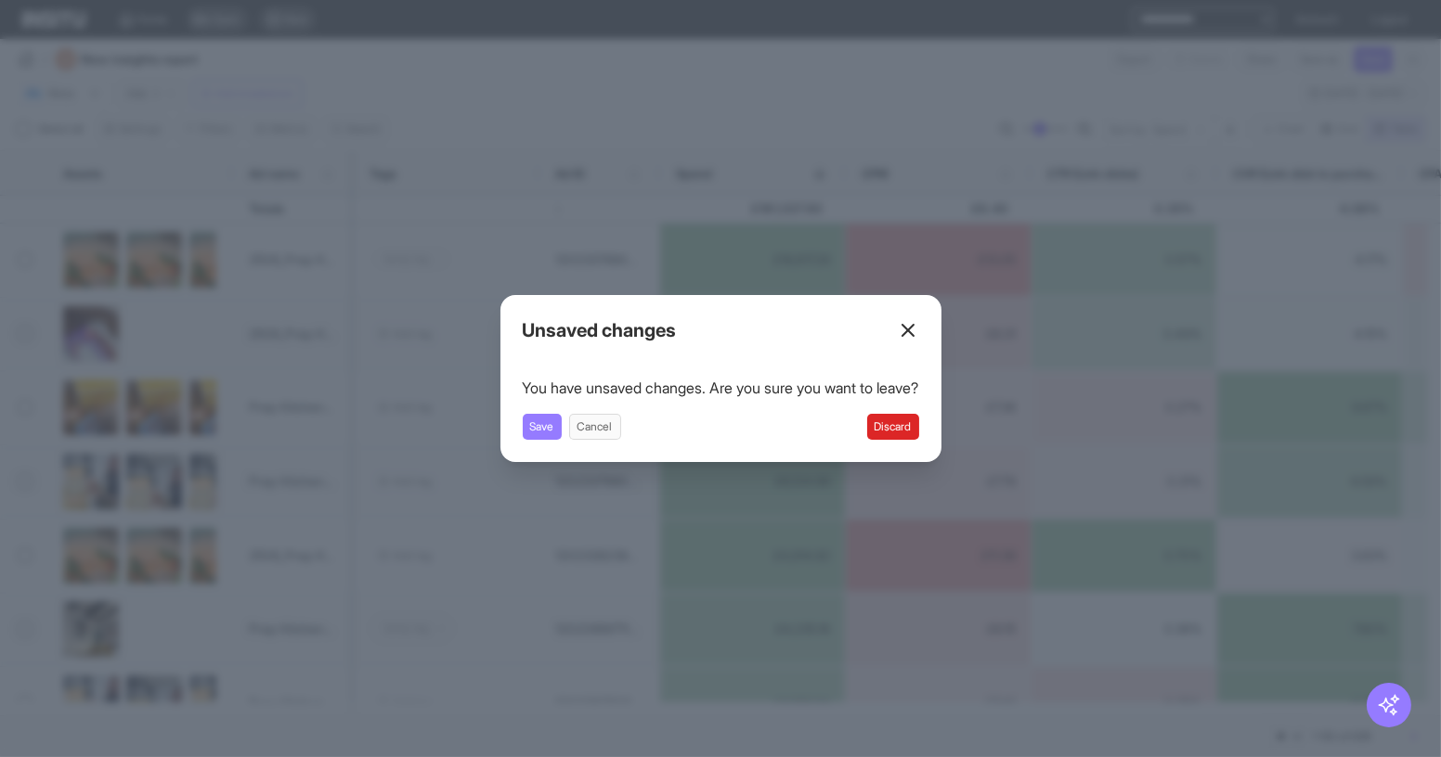
click at [912, 422] on button "Discard" at bounding box center [893, 427] width 52 height 26
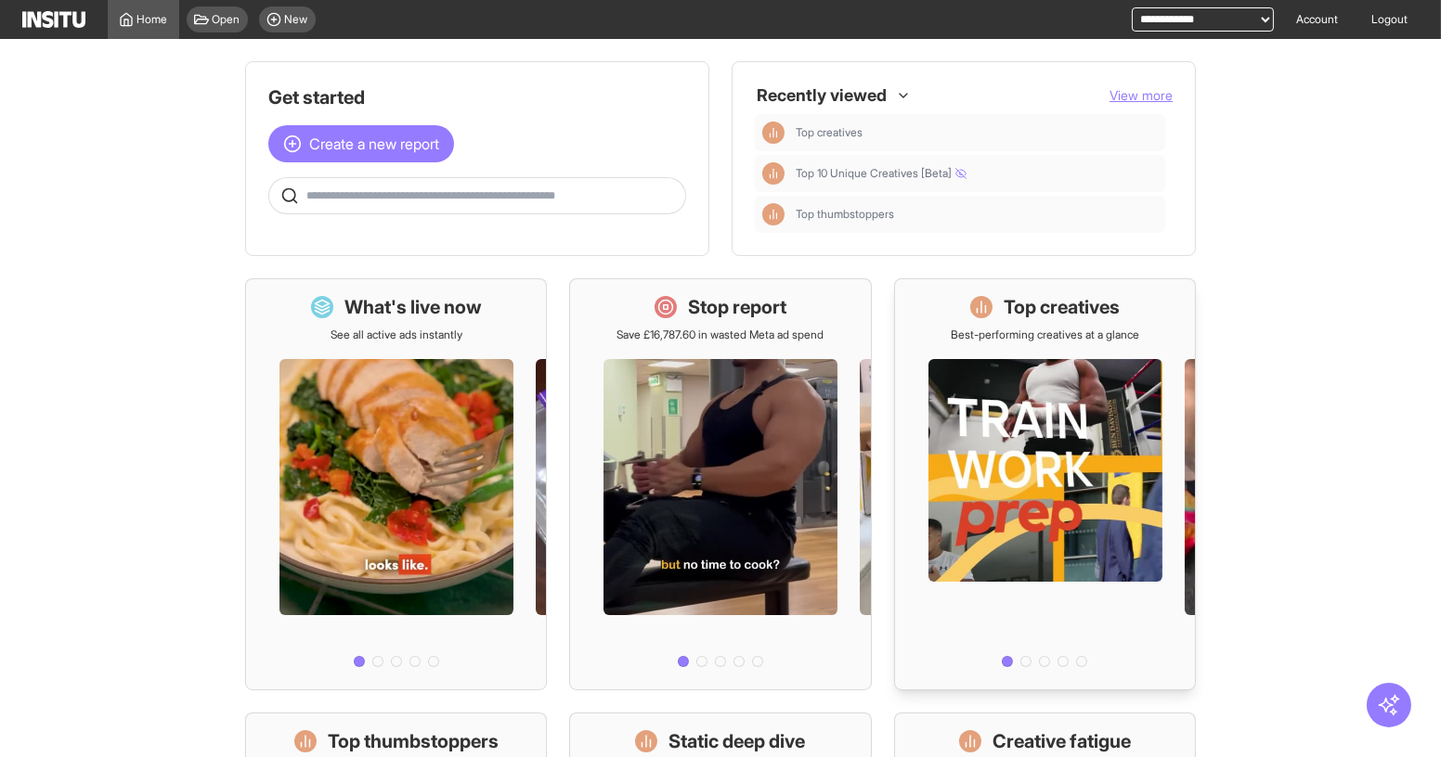
click at [1053, 318] on h1 "Top creatives" at bounding box center [1061, 307] width 116 height 26
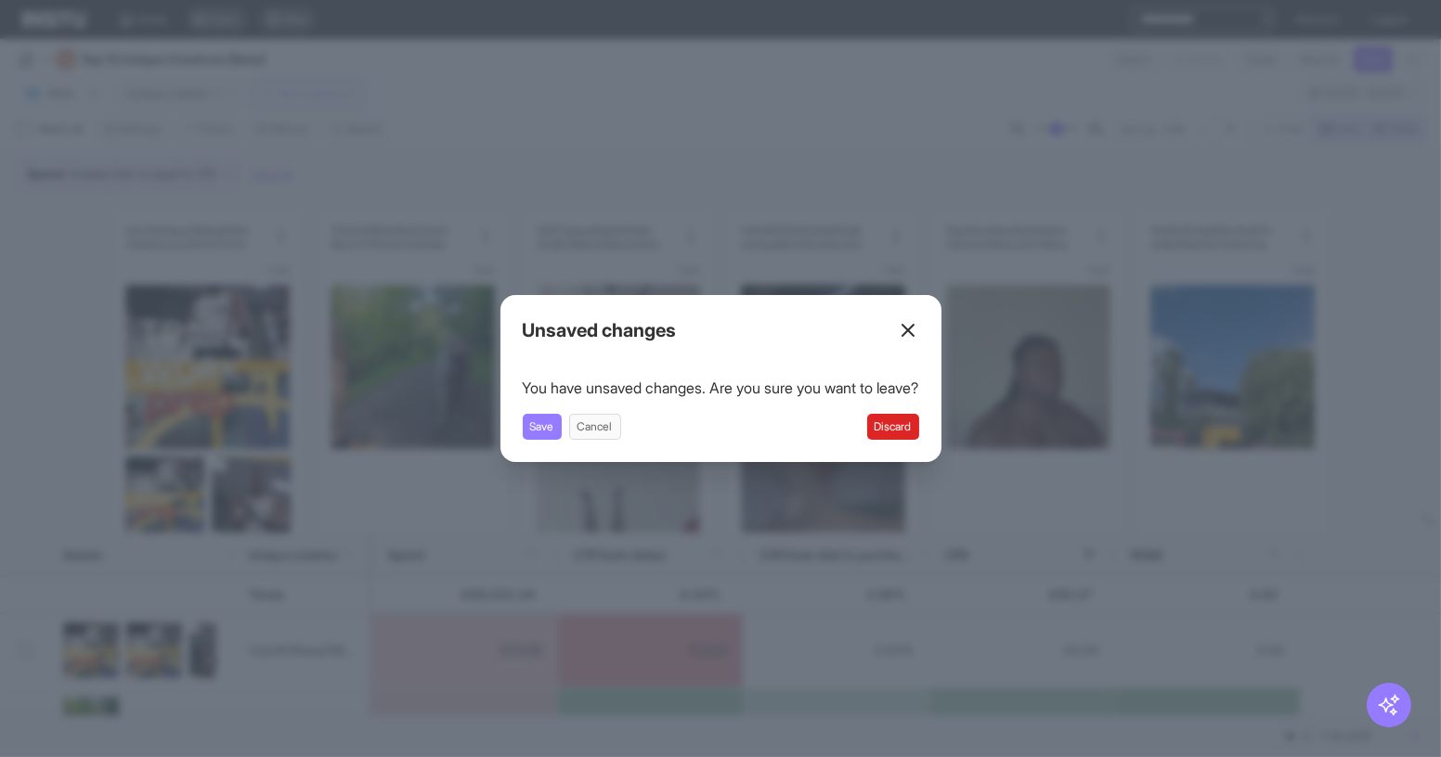
click at [916, 432] on button "Discard" at bounding box center [893, 427] width 52 height 26
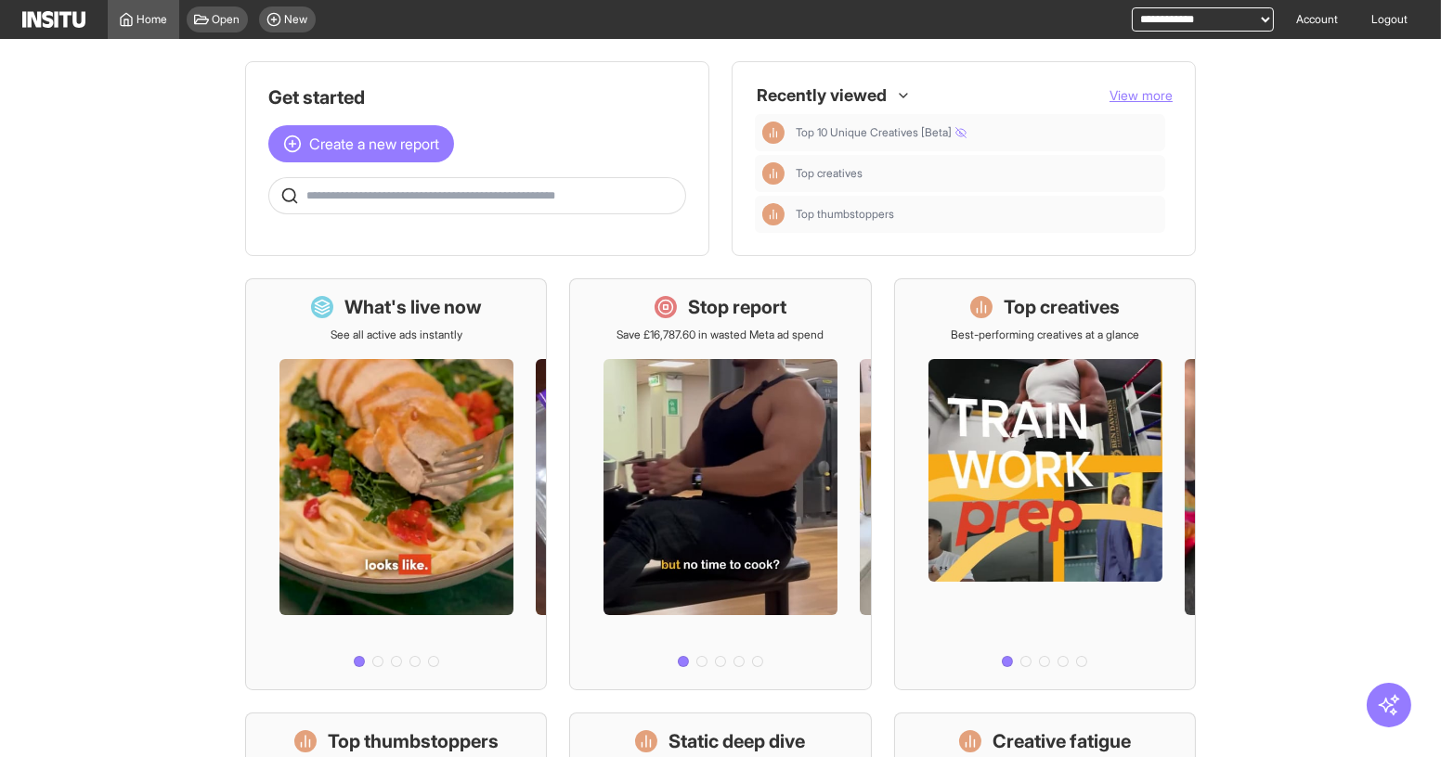
click at [314, 26] on div "New" at bounding box center [287, 19] width 57 height 26
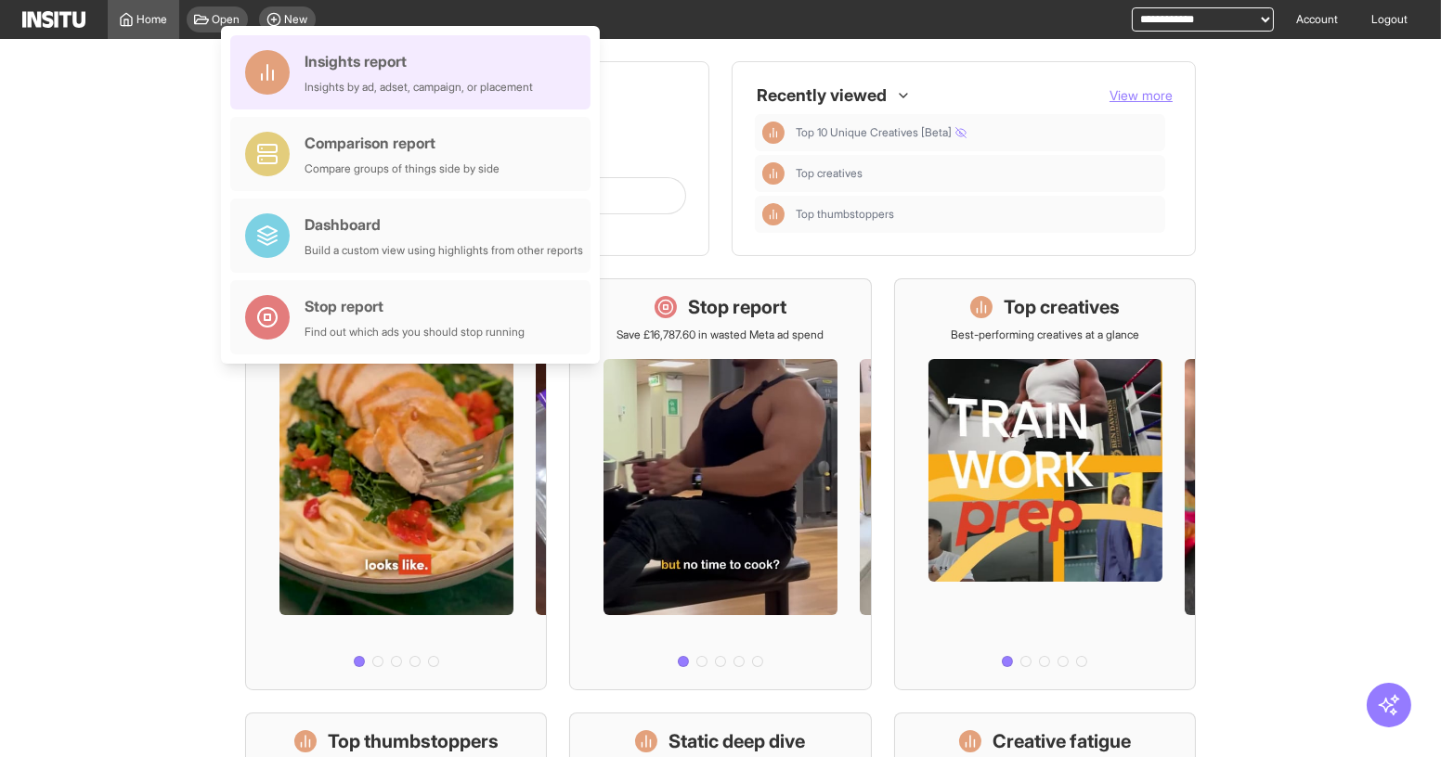
click at [436, 85] on div "Insights by ad, adset, campaign, or placement" at bounding box center [418, 87] width 228 height 15
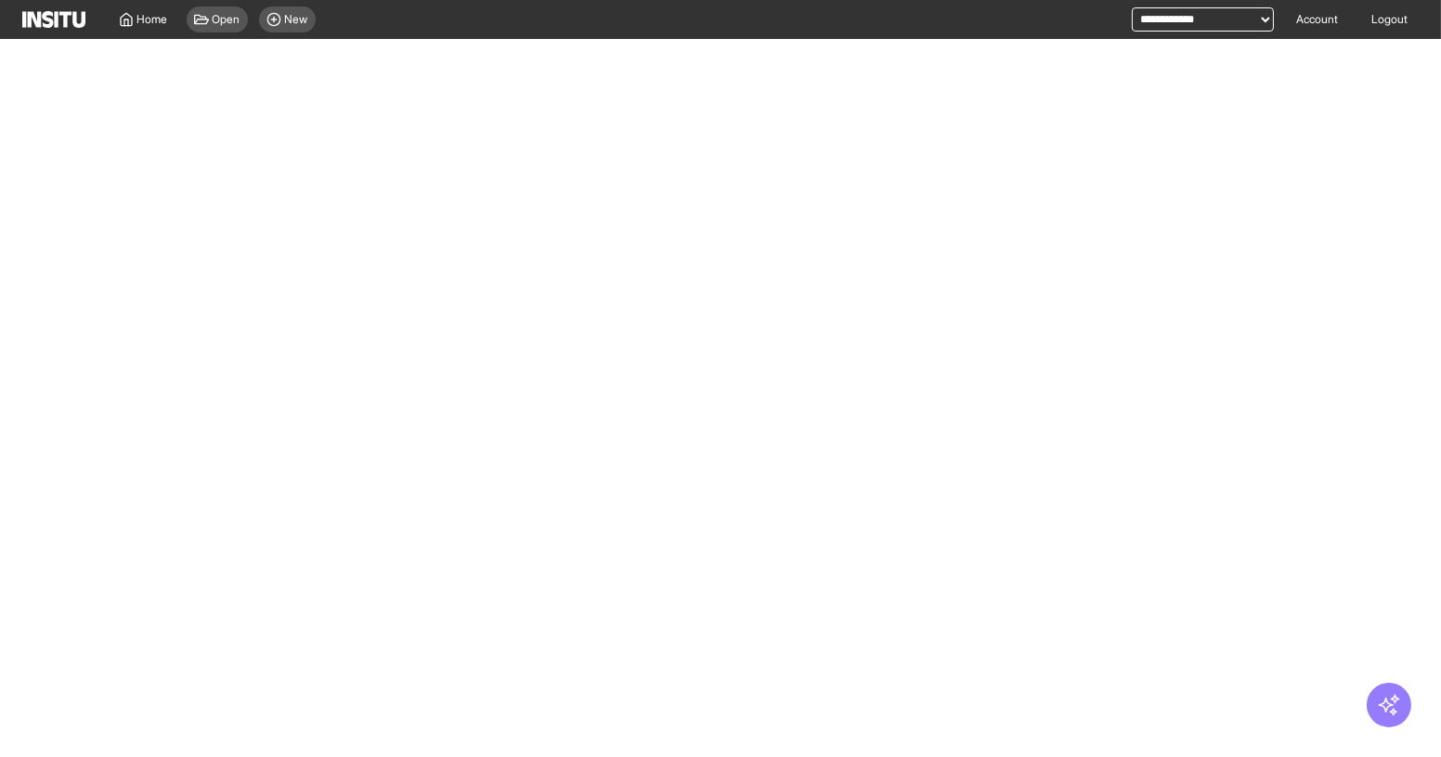
select select "**"
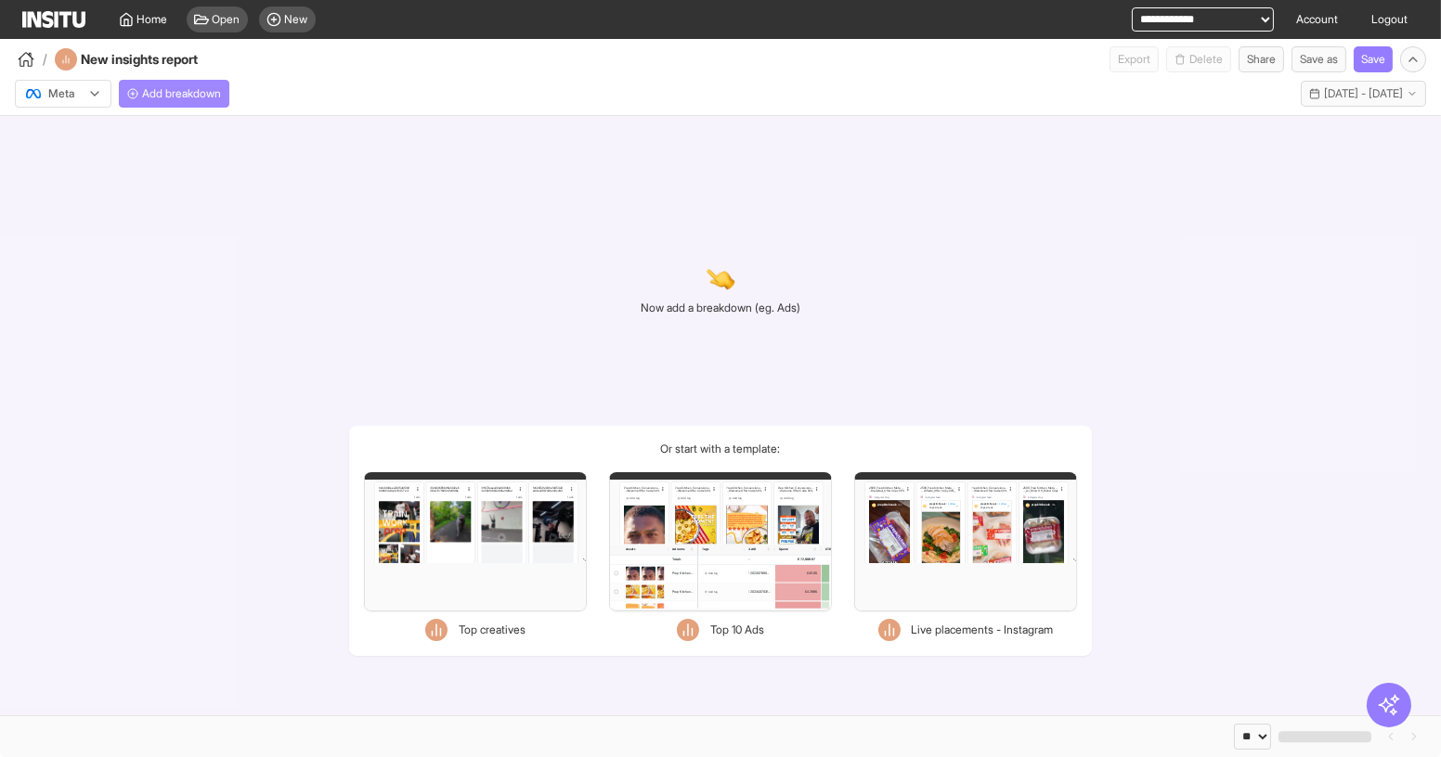
click at [216, 98] on span "Add breakdown" at bounding box center [181, 93] width 79 height 15
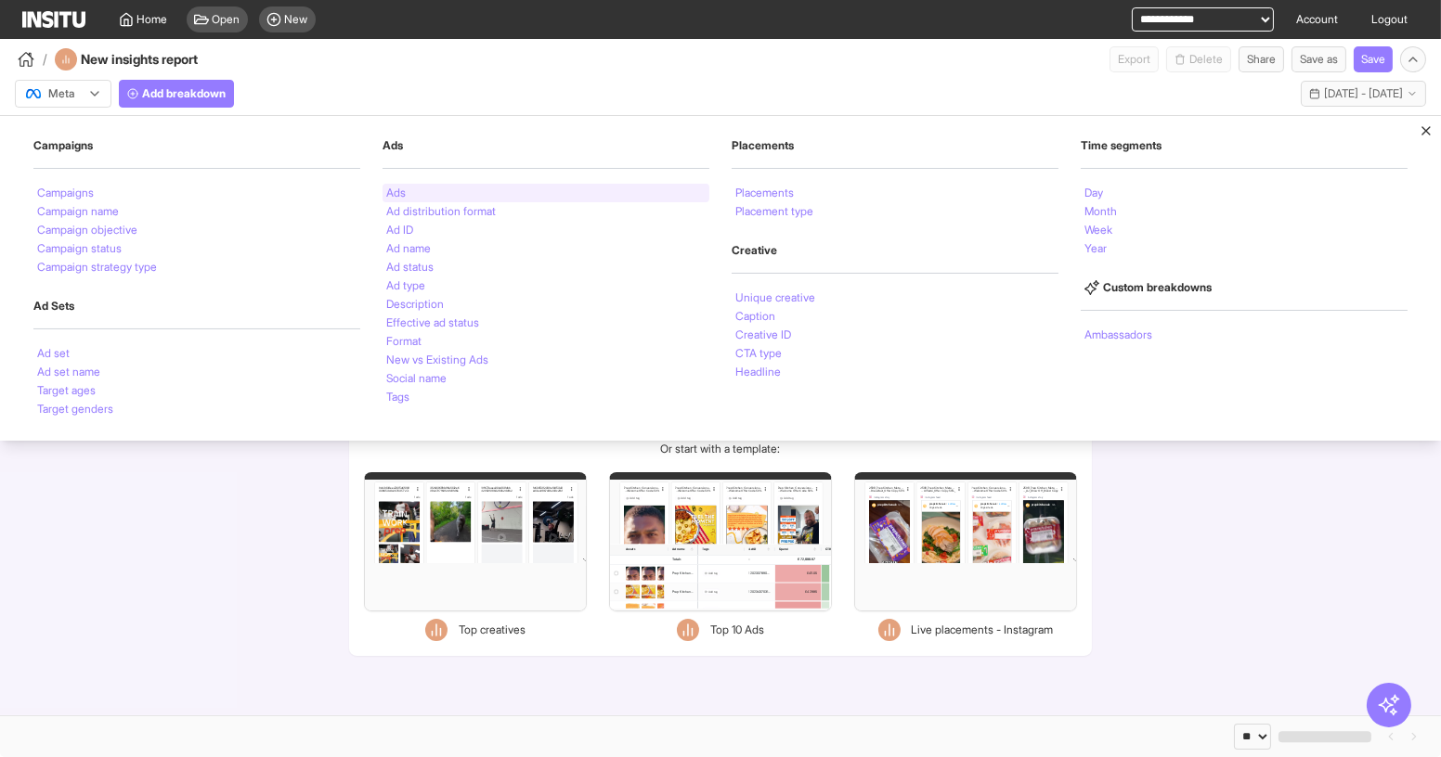
click at [437, 193] on div "Ads" at bounding box center [545, 193] width 327 height 19
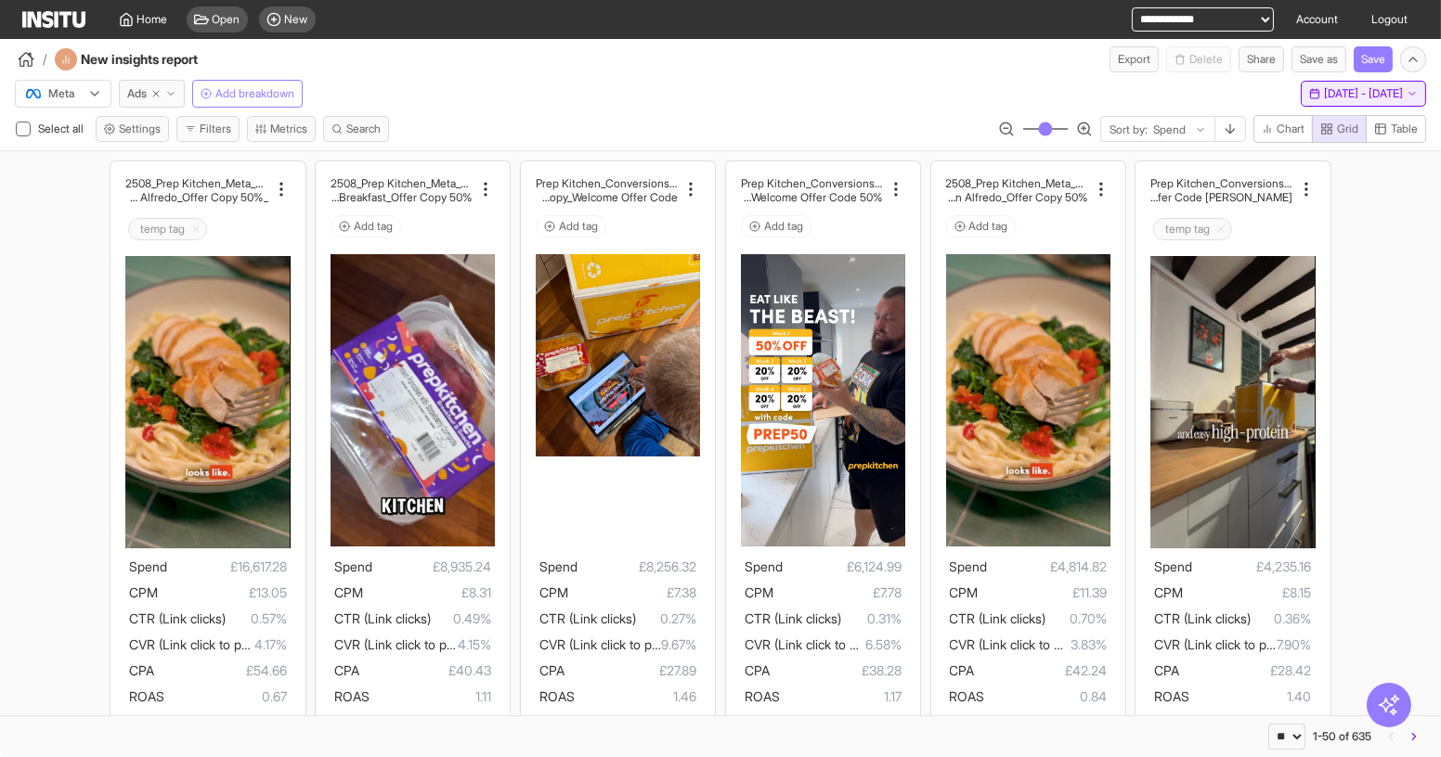
click at [1309, 84] on button "Last 30 days - [DATE] - [DATE] [DATE] - [DATE]" at bounding box center [1362, 94] width 125 height 26
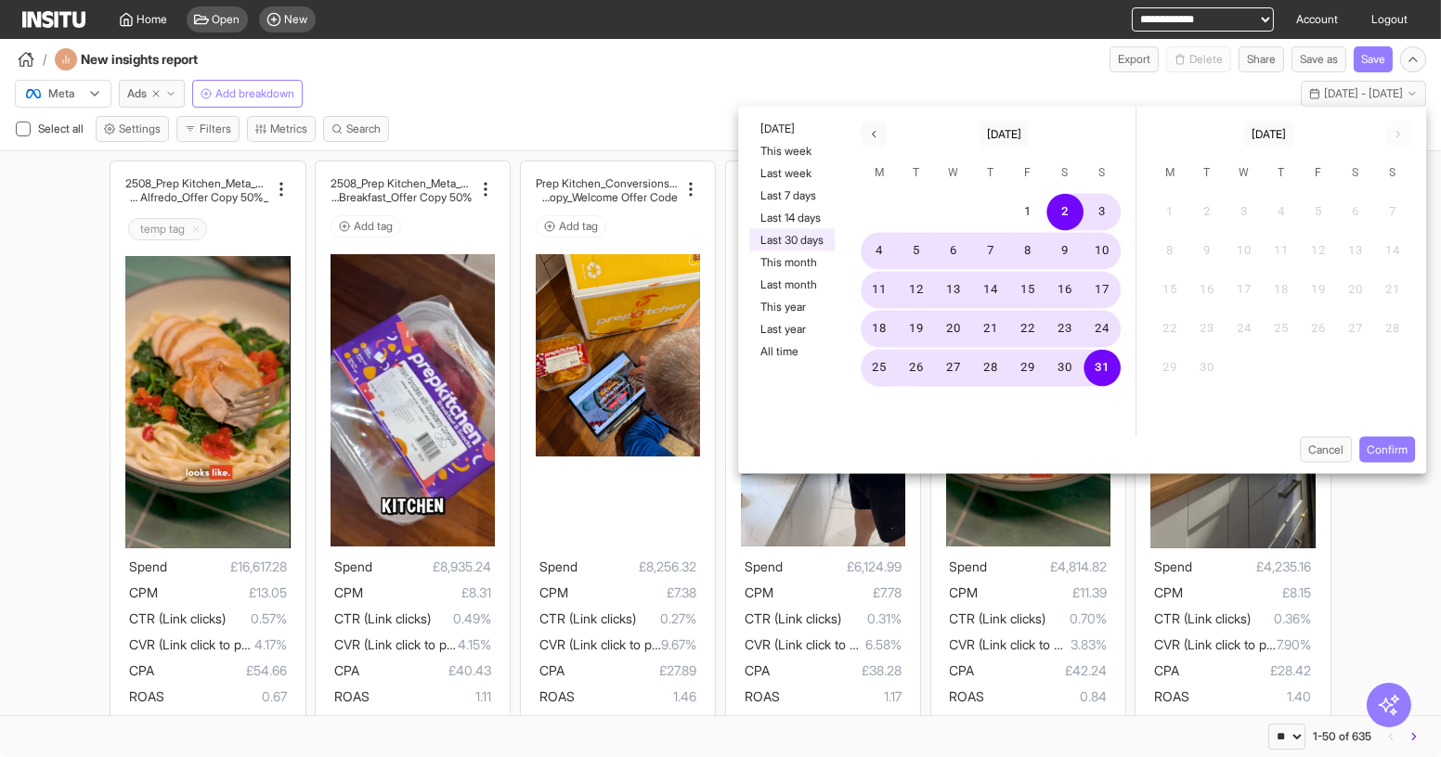
click at [864, 430] on div "1 2 3 4 5 6 7 8 9 10 11 12 13 14 15 16 17 18 19 20 21 22 23 24 25 26 27 28 29 3…" at bounding box center [991, 314] width 290 height 245
click at [492, 120] on div "Select all Settings Filters Metrics Search Sort by: Spend Chart Grid Table" at bounding box center [720, 132] width 1441 height 35
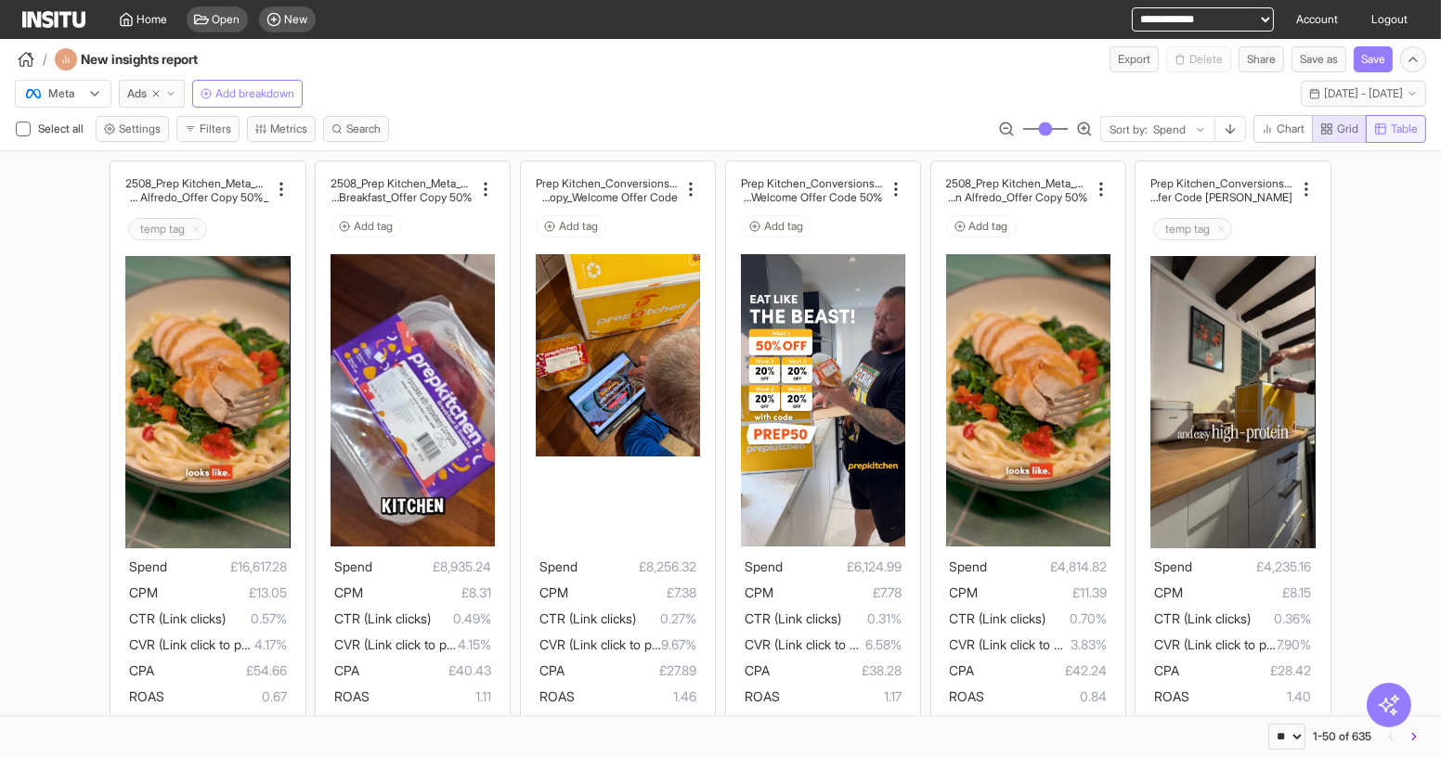
click at [1401, 122] on span "Table" at bounding box center [1403, 129] width 27 height 15
click at [1332, 122] on span "Grid" at bounding box center [1339, 129] width 38 height 15
